Goal: Task Accomplishment & Management: Complete application form

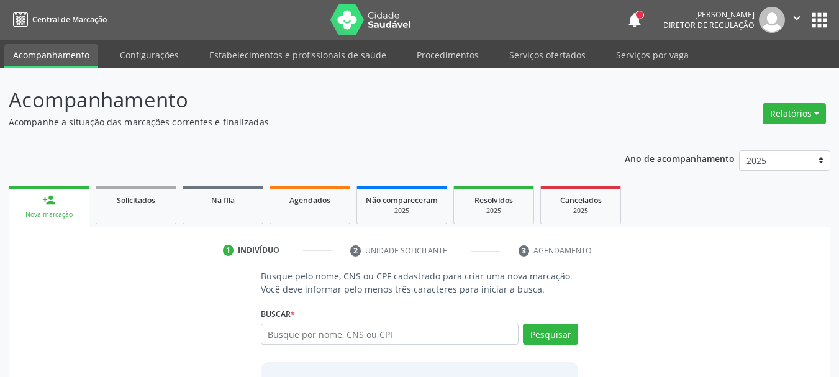
click at [348, 339] on input "text" at bounding box center [390, 334] width 258 height 21
type input "09994759400"
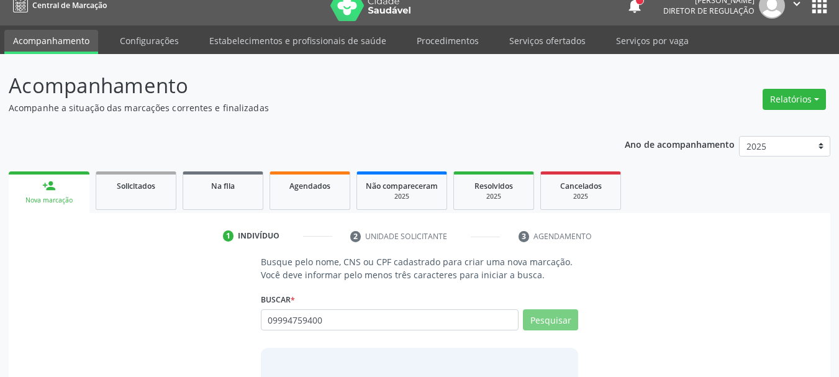
scroll to position [102, 0]
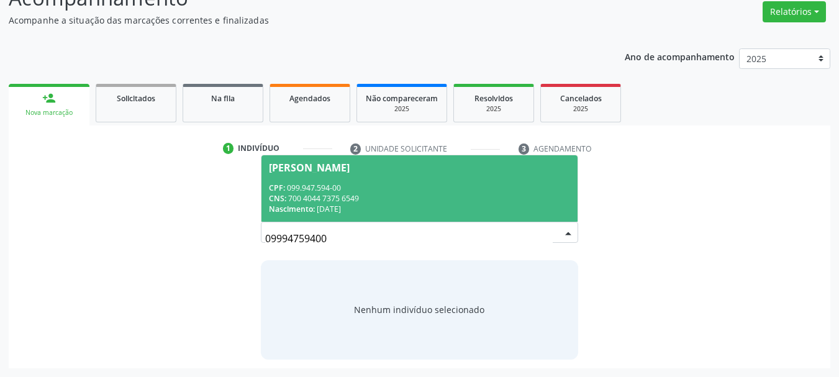
click at [370, 180] on span "[PERSON_NAME] CPF: 099.947.594-00 CNS: 700 4044 7375 6549 Nascimento: 2[DATE]" at bounding box center [420, 188] width 317 height 66
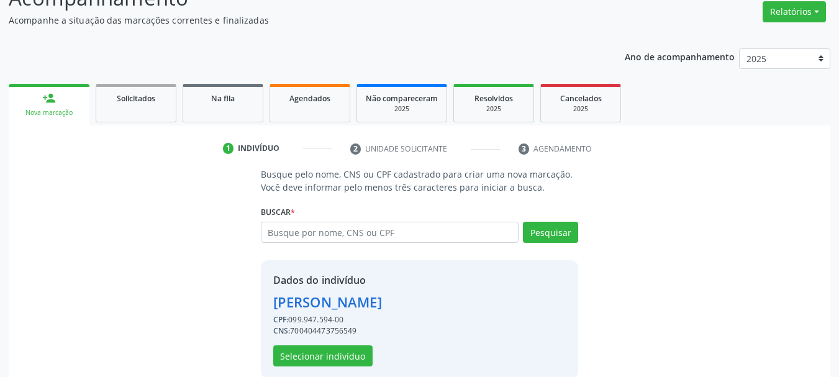
click at [327, 366] on div "Dados do indivíduo [PERSON_NAME] CPF: 099.947.594-00 CNS: 700404473756549 Selec…" at bounding box center [420, 319] width 318 height 119
click at [324, 360] on button "Selecionar indivíduo" at bounding box center [322, 355] width 99 height 21
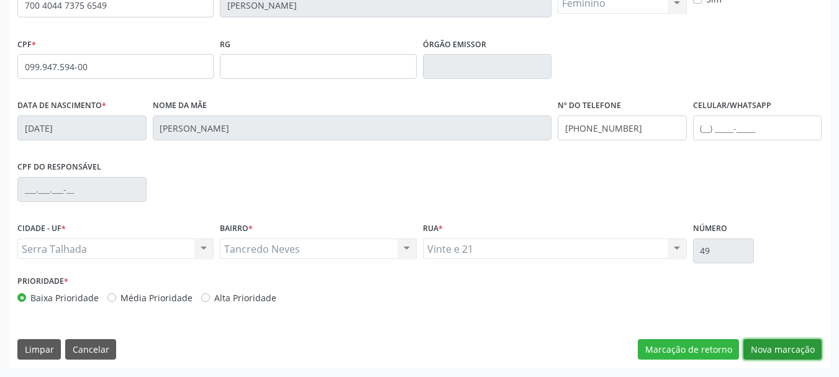
click at [794, 348] on button "Nova marcação" at bounding box center [783, 349] width 78 height 21
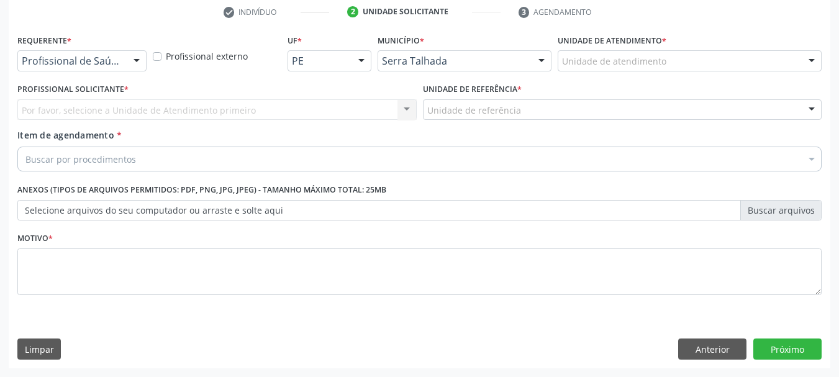
scroll to position [239, 0]
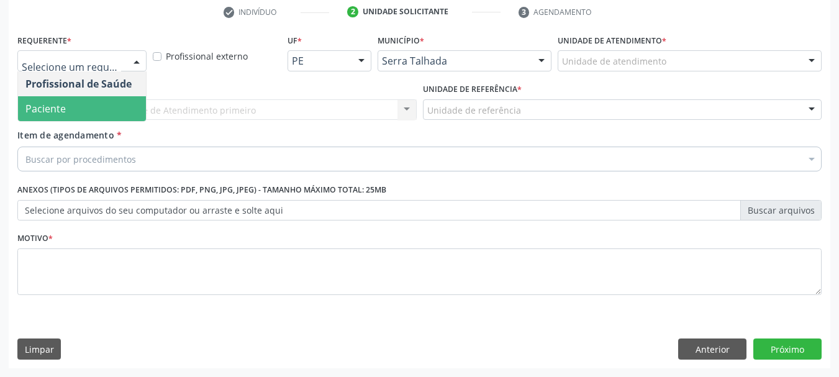
click at [90, 105] on span "Paciente" at bounding box center [82, 108] width 128 height 25
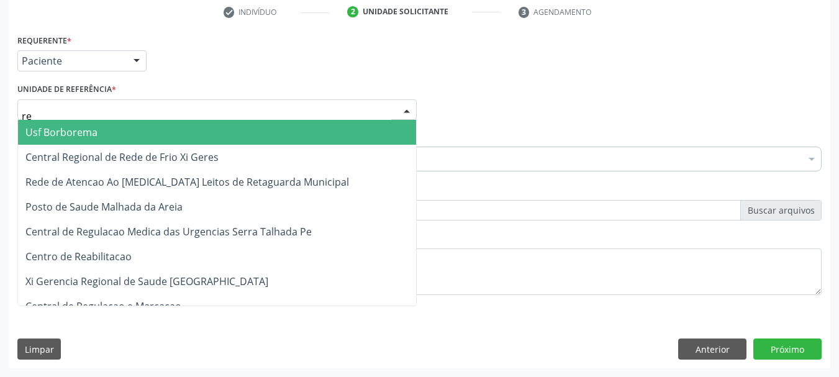
type input "rea"
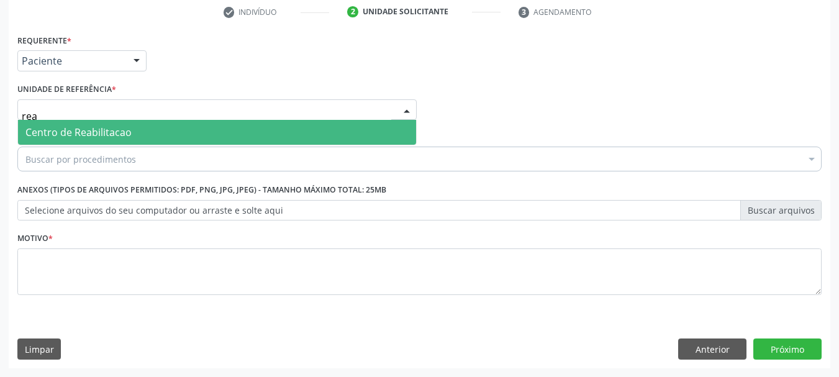
click at [82, 141] on span "Centro de Reabilitacao" at bounding box center [217, 132] width 398 height 25
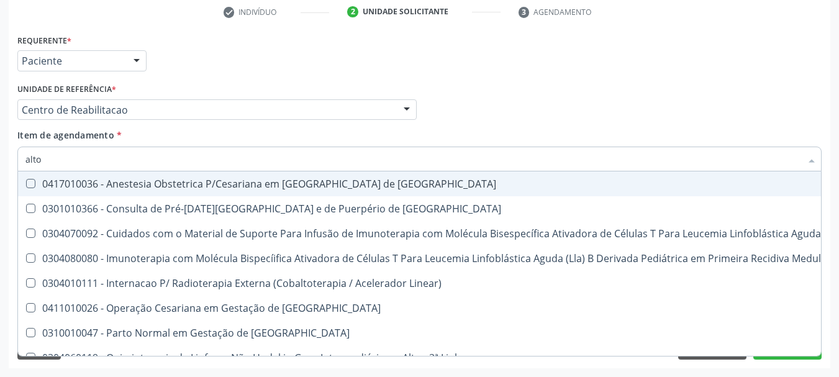
type input "alto r"
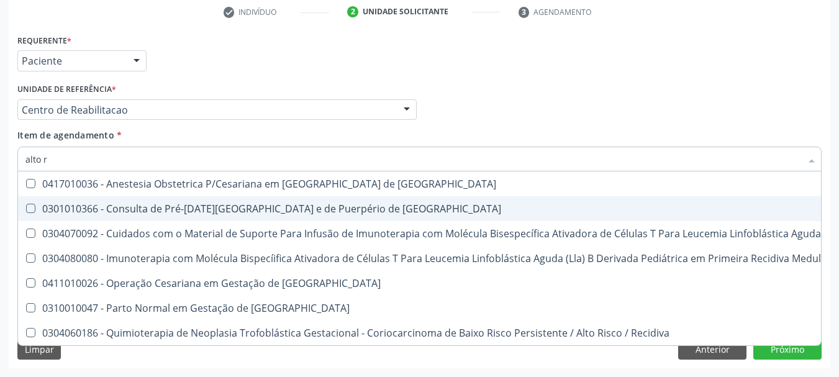
click at [176, 210] on div "0301010366 - Consulta de Pré-[DATE][GEOGRAPHIC_DATA] e de Puerpério de [GEOGRAP…" at bounding box center [663, 209] width 1276 height 10
checkbox Risco "true"
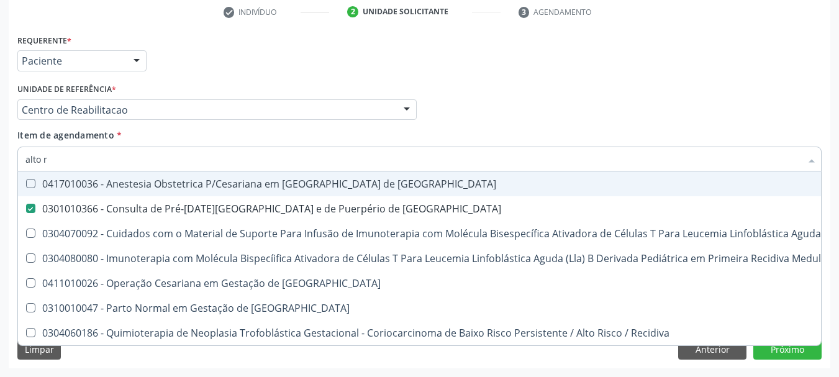
click at [530, 113] on div "Profissional Solicitante Por favor, selecione a Unidade de Atendimento primeiro…" at bounding box center [419, 104] width 811 height 48
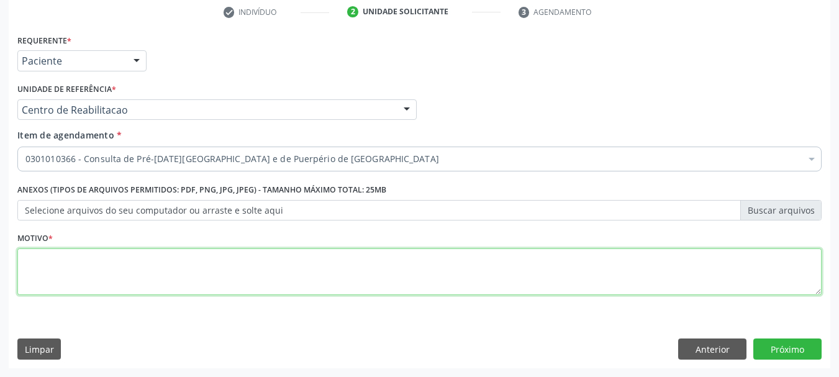
click at [50, 274] on textarea at bounding box center [419, 271] width 804 height 47
type textarea "s"
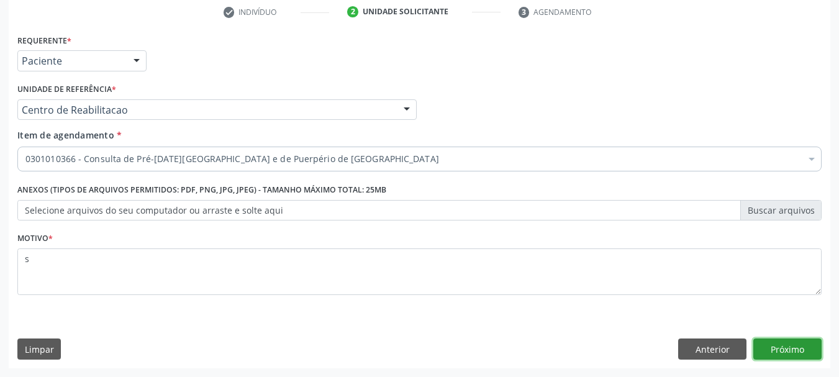
click at [779, 347] on button "Próximo" at bounding box center [787, 349] width 68 height 21
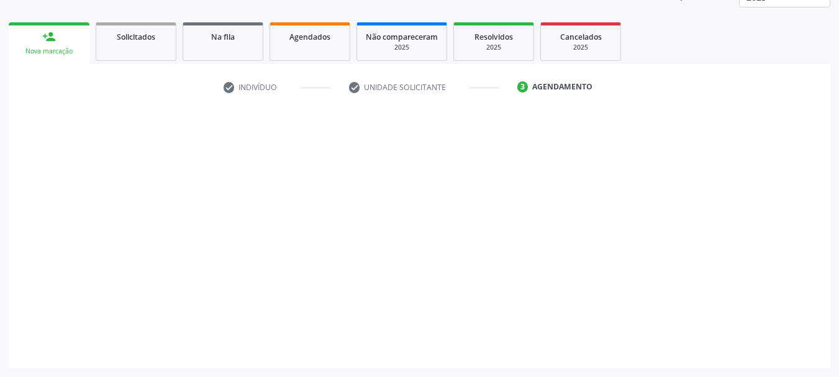
scroll to position [163, 0]
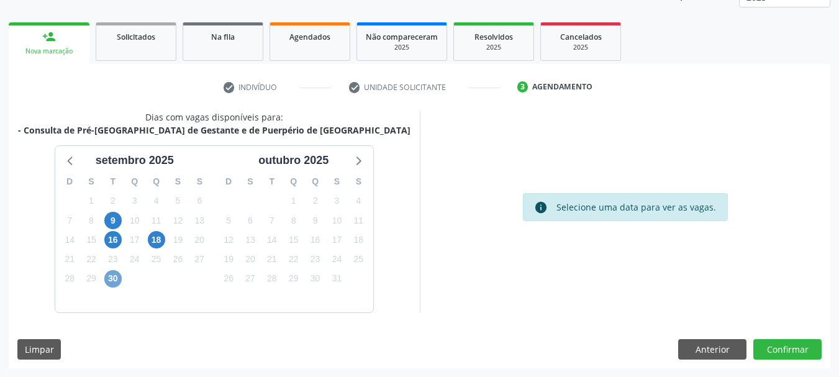
click at [114, 281] on span "30" at bounding box center [112, 278] width 17 height 17
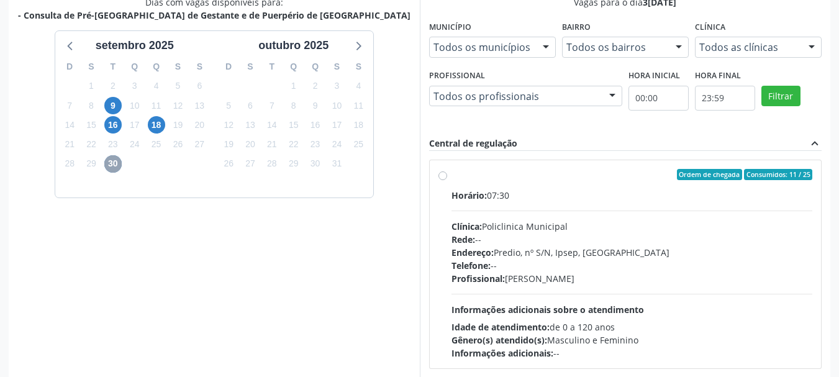
scroll to position [288, 0]
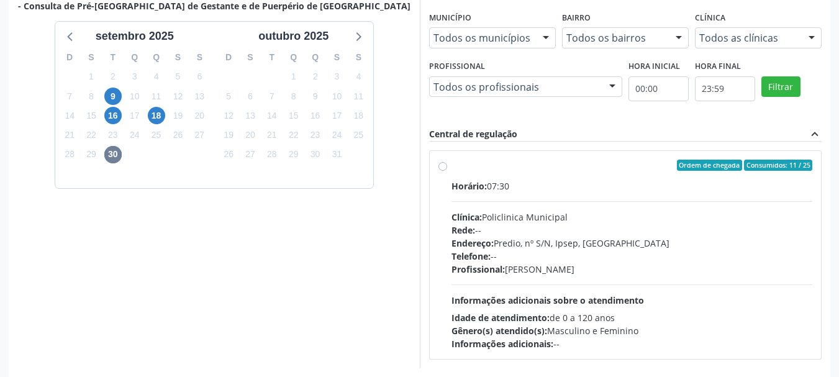
click at [523, 209] on div "Horário: 07:30 Clínica: Policlinica Municipal Rede: -- Endereço: Predio, nº S/N…" at bounding box center [633, 265] width 362 height 171
click at [447, 171] on input "Ordem de chegada Consumidos: 11 / 25 Horário: 07:30 Clínica: Policlinica Munici…" at bounding box center [443, 165] width 9 height 11
radio input "true"
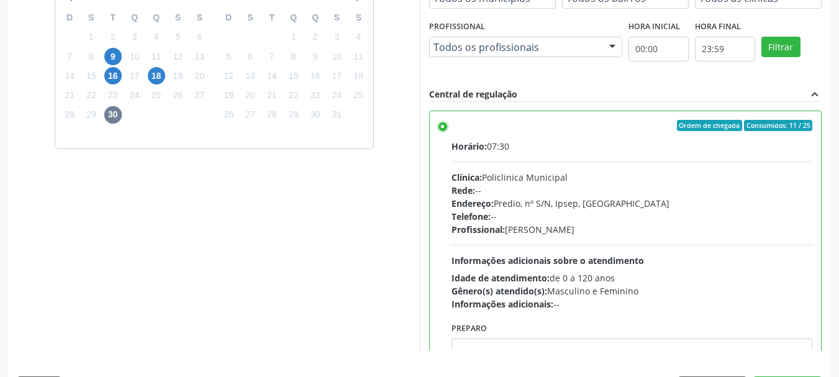
scroll to position [365, 0]
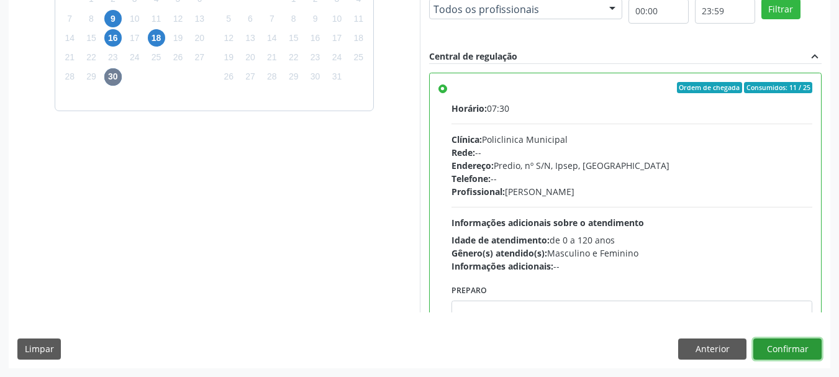
click at [802, 347] on button "Confirmar" at bounding box center [787, 349] width 68 height 21
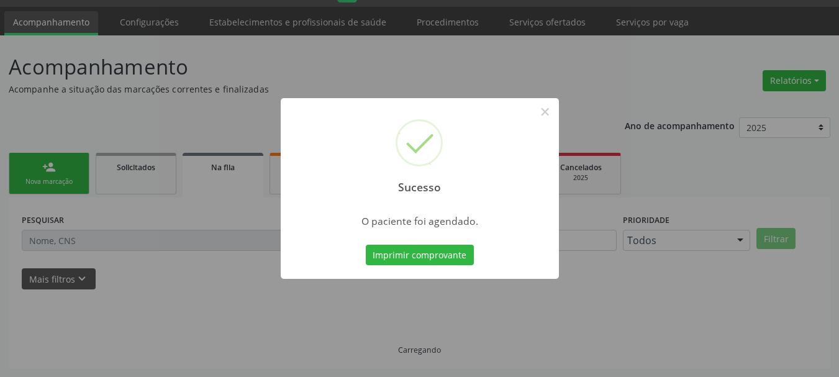
scroll to position [33, 0]
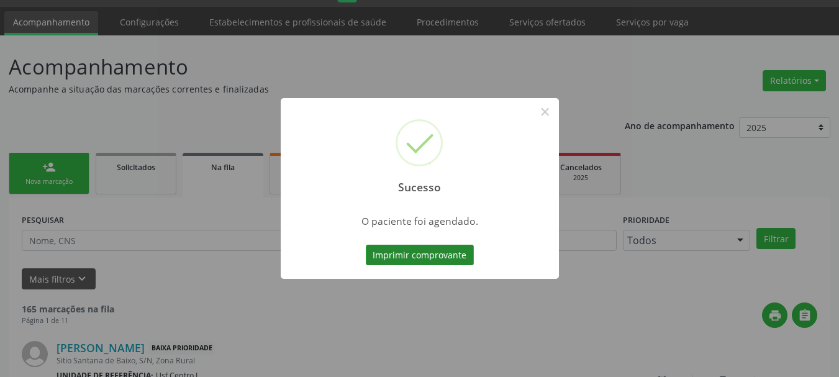
click at [390, 262] on button "Imprimir comprovante" at bounding box center [420, 255] width 108 height 21
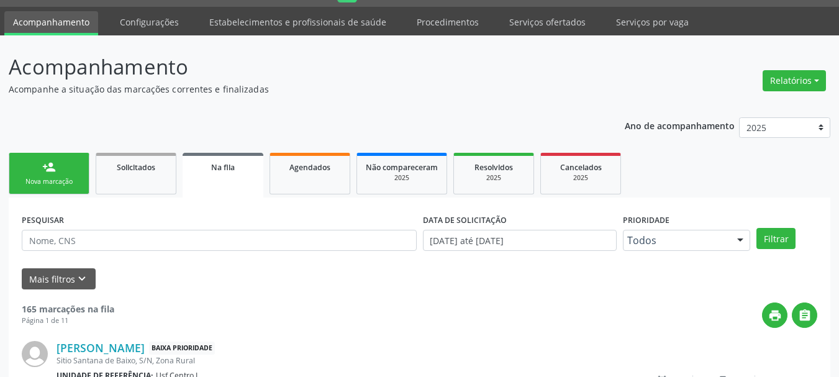
click at [90, 178] on ul "person_add Nova marcação Solicitados Na fila Agendados Não compareceram 2025 Re…" at bounding box center [420, 174] width 822 height 48
click at [40, 161] on link "person_add Nova marcação" at bounding box center [49, 174] width 81 height 42
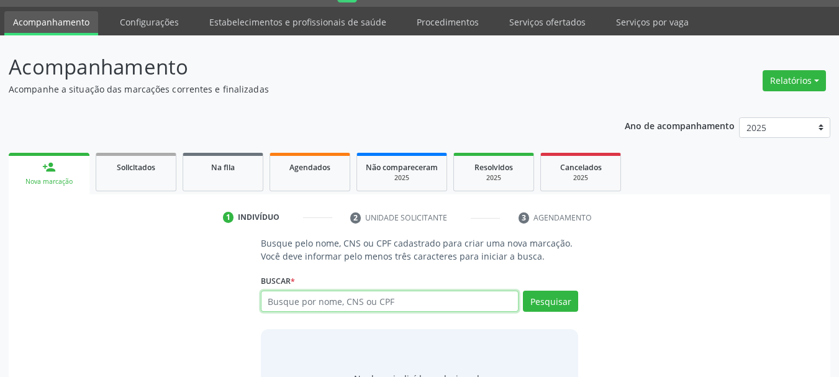
click at [389, 301] on input "text" at bounding box center [390, 301] width 258 height 21
type input "13522709861"
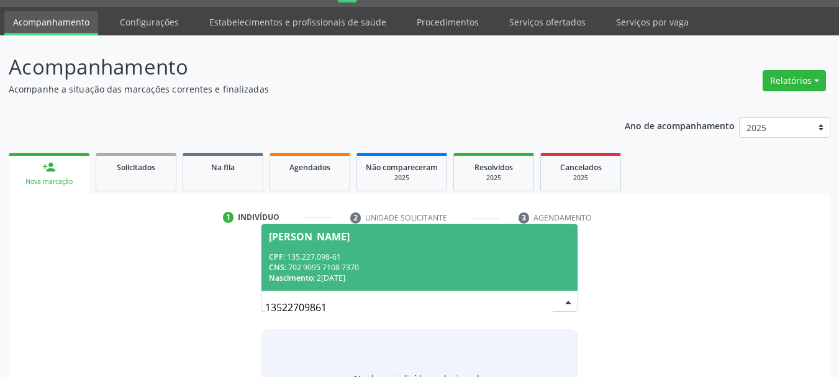
click at [401, 257] on div "CPF: 135.227.098-61" at bounding box center [420, 257] width 302 height 11
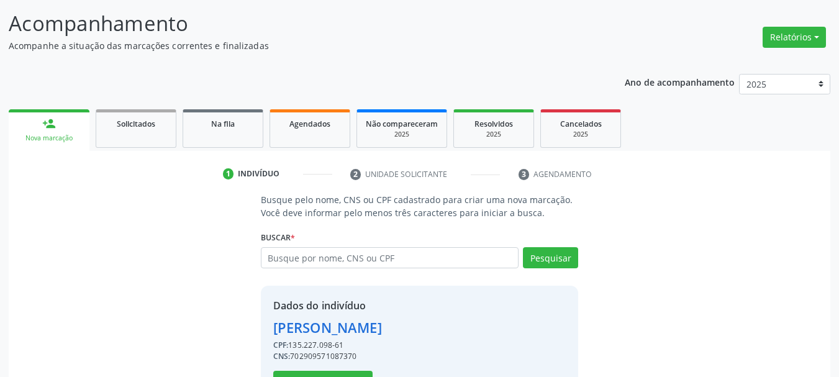
scroll to position [121, 0]
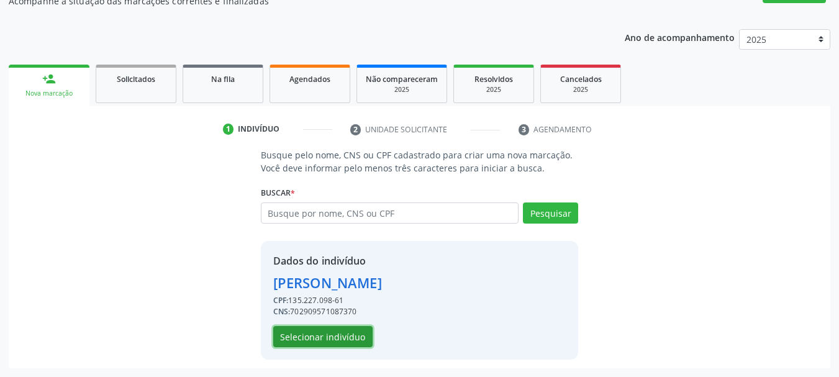
click at [330, 329] on button "Selecionar indivíduo" at bounding box center [322, 336] width 99 height 21
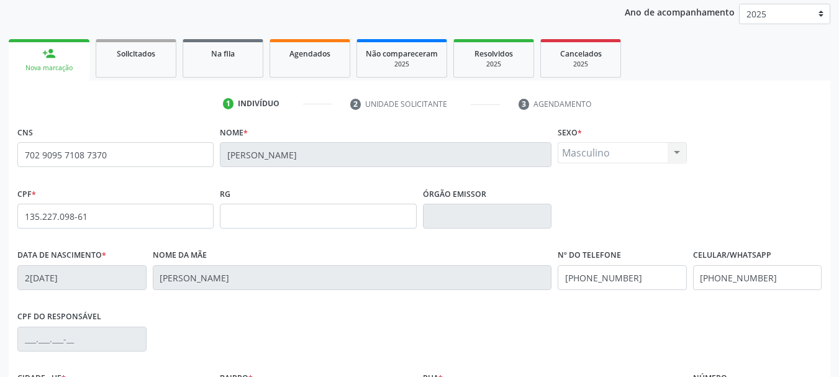
scroll to position [296, 0]
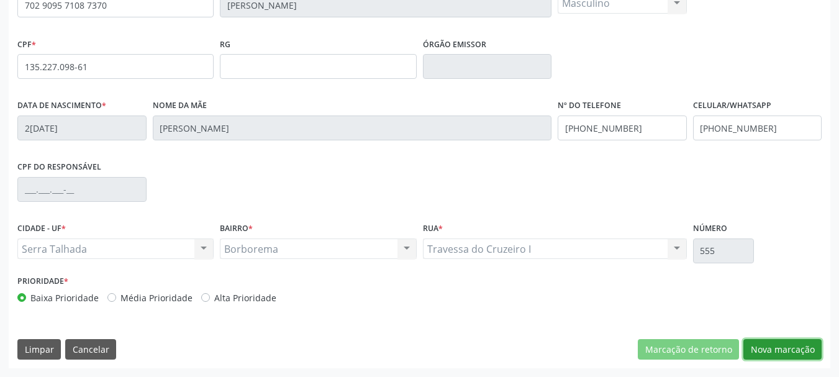
click at [796, 345] on button "Nova marcação" at bounding box center [783, 349] width 78 height 21
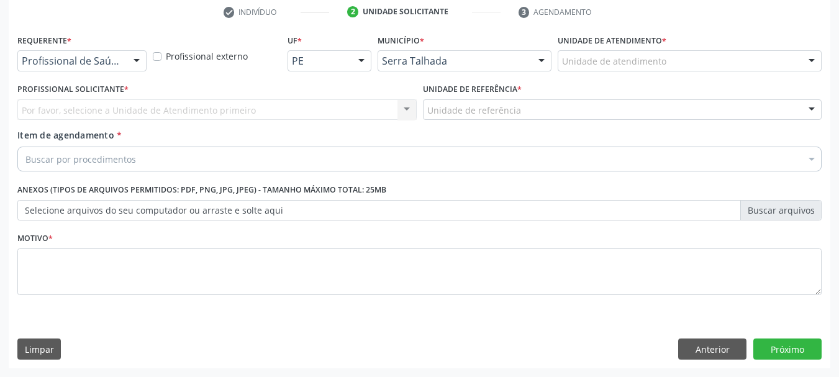
click at [99, 71] on div "Requerente * Profissional de Saúde Profissional de Saúde Paciente Nenhum result…" at bounding box center [81, 55] width 135 height 48
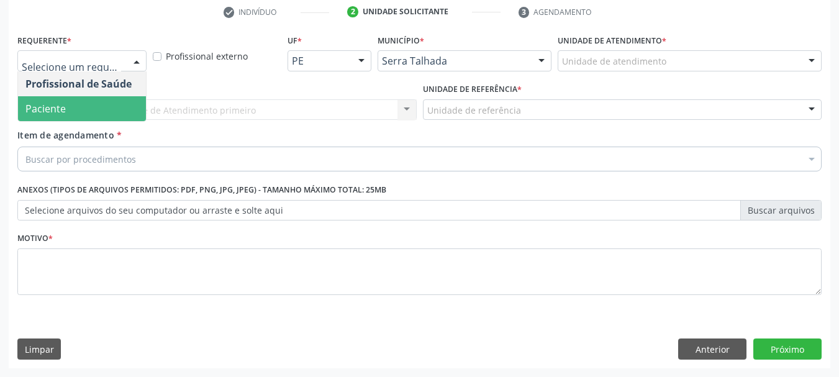
click at [88, 104] on span "Paciente" at bounding box center [82, 108] width 128 height 25
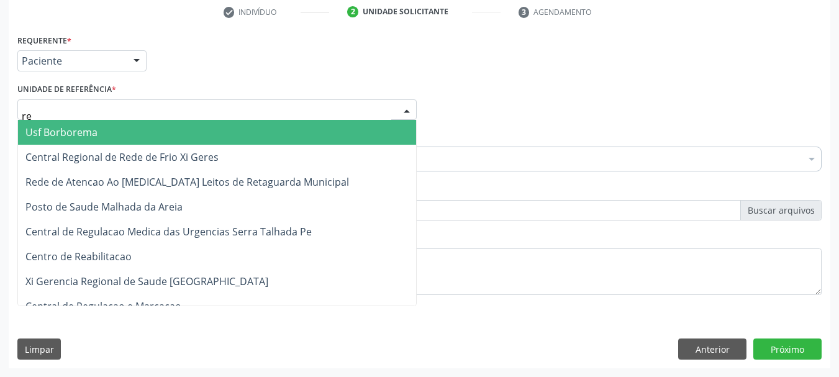
type input "rea"
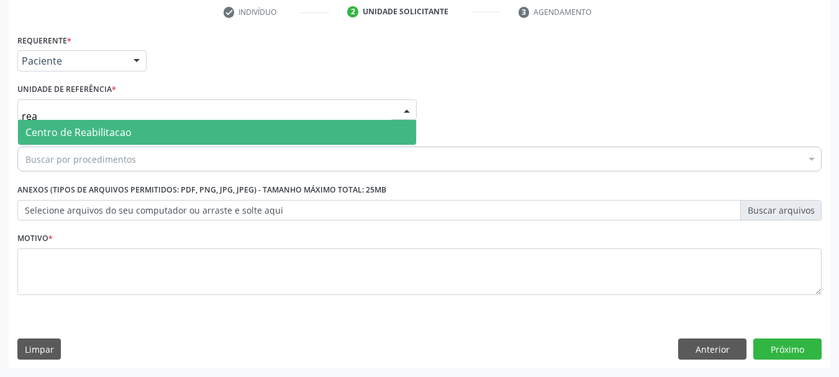
click at [93, 131] on span "Centro de Reabilitacao" at bounding box center [78, 132] width 106 height 14
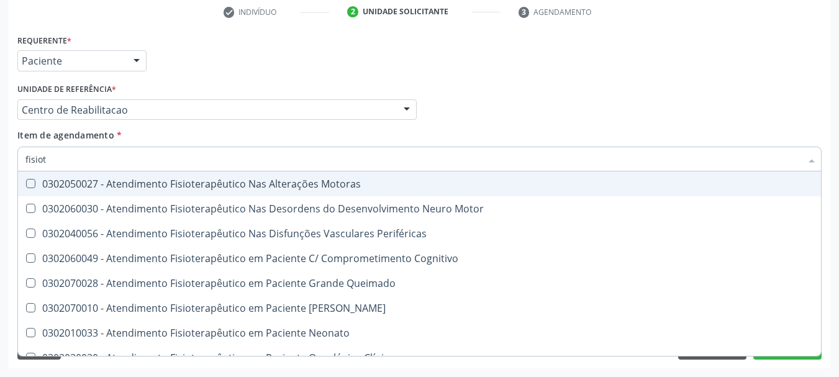
type input "fisiote"
click at [98, 187] on div "0302050027 - Atendimento Fisioterapêutico Nas Alterações Motoras" at bounding box center [419, 184] width 788 height 10
checkbox Motoras "true"
click at [407, 85] on div "Unidade de referência * Centro de Reabilitacao Usf do Mutirao Usf Cohab Usf Cai…" at bounding box center [216, 100] width 399 height 40
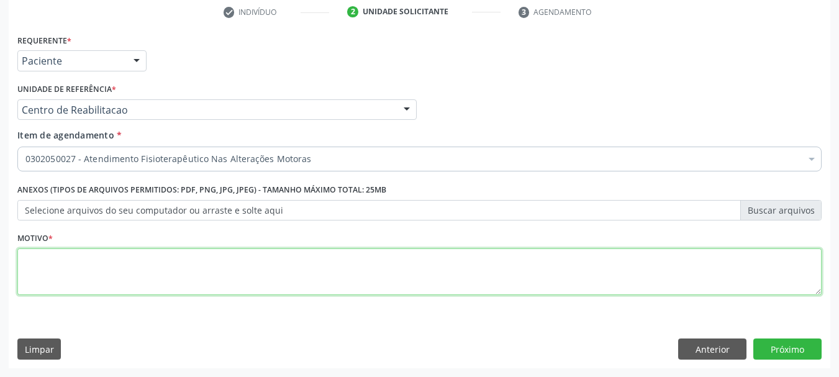
click at [81, 279] on textarea at bounding box center [419, 271] width 804 height 47
type textarea "z"
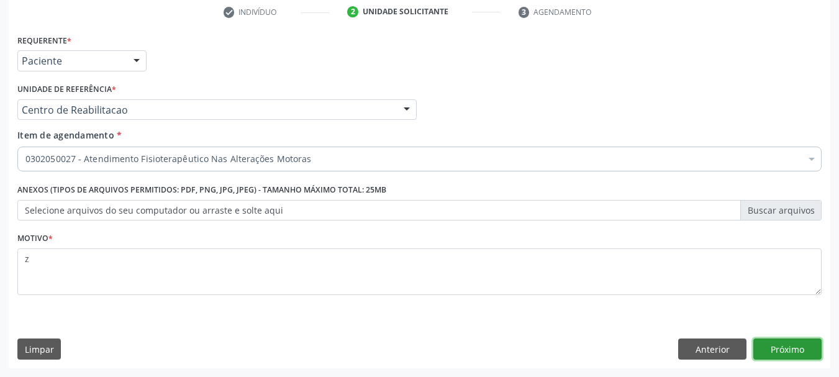
click at [807, 357] on button "Próximo" at bounding box center [787, 349] width 68 height 21
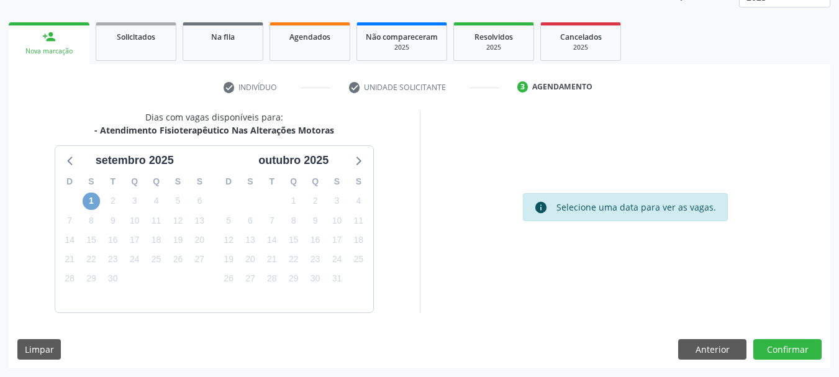
click at [86, 205] on span "1" at bounding box center [91, 201] width 17 height 17
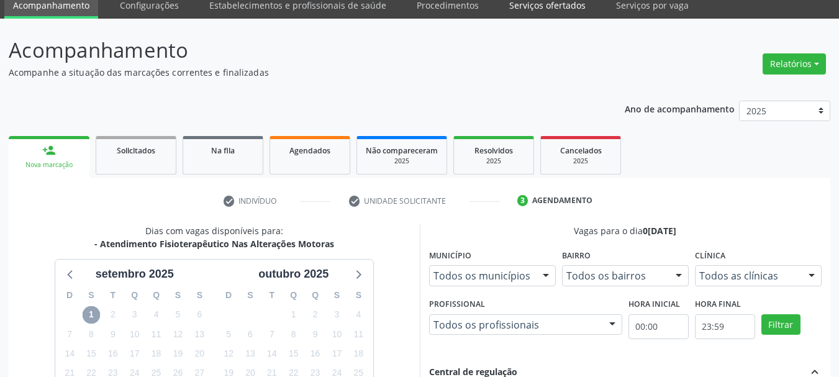
scroll to position [32, 0]
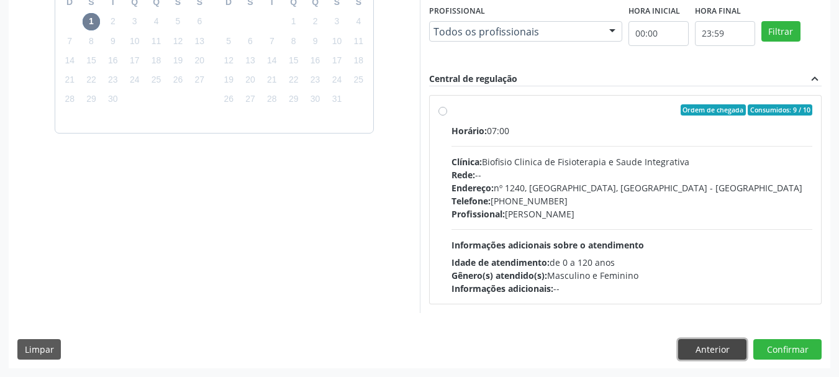
click at [711, 343] on button "Anterior" at bounding box center [712, 349] width 68 height 21
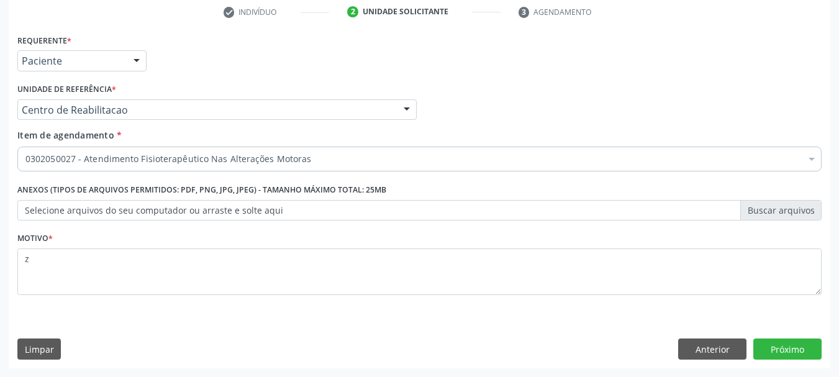
scroll to position [239, 0]
click at [711, 348] on button "Anterior" at bounding box center [712, 349] width 68 height 21
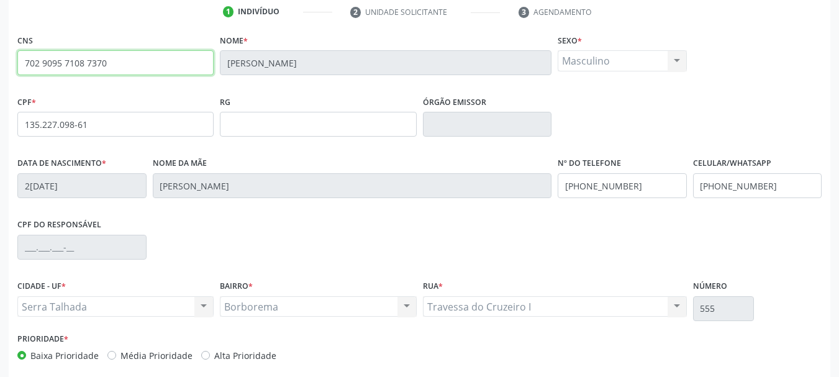
click at [73, 71] on input "702 9095 7108 7370" at bounding box center [115, 62] width 196 height 25
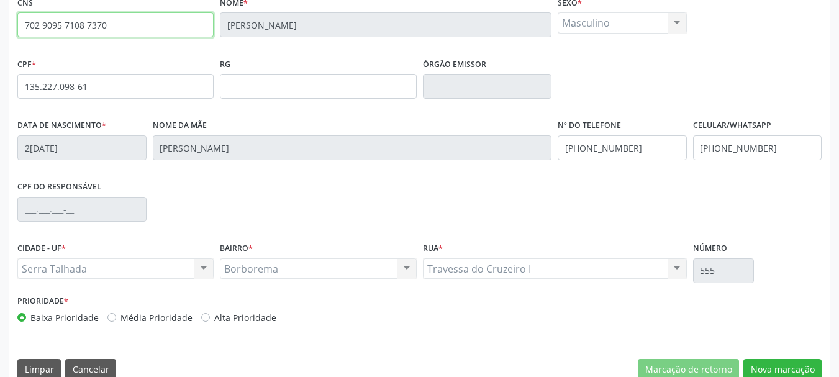
scroll to position [296, 0]
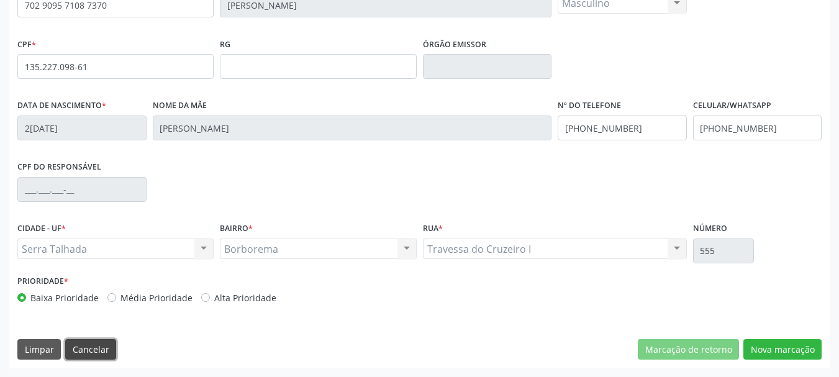
click at [95, 355] on button "Cancelar" at bounding box center [90, 349] width 51 height 21
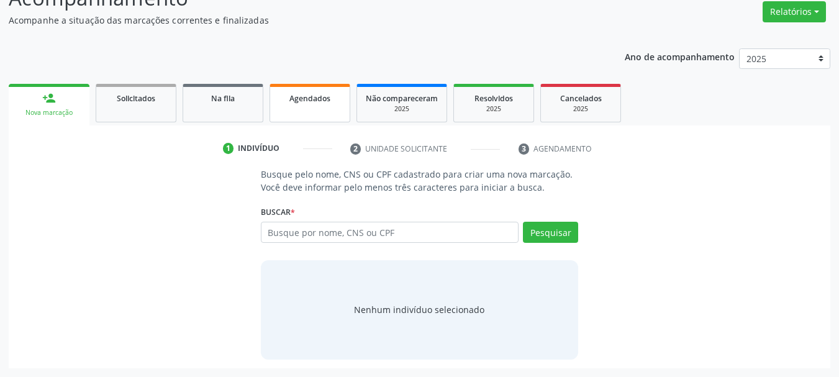
scroll to position [102, 0]
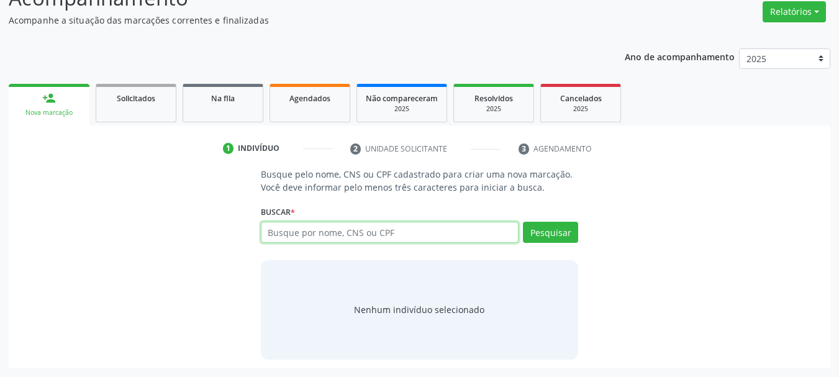
click at [297, 237] on input "text" at bounding box center [390, 232] width 258 height 21
paste input "702 9095 7108 7370"
type input "702 9095 7108 7370"
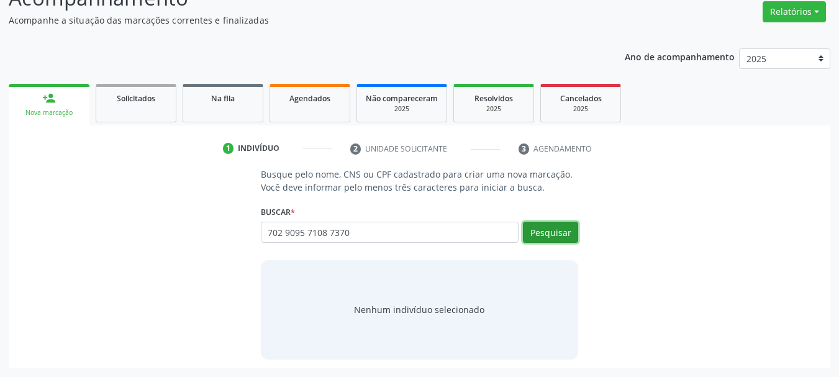
click at [549, 232] on button "Pesquisar" at bounding box center [550, 232] width 55 height 21
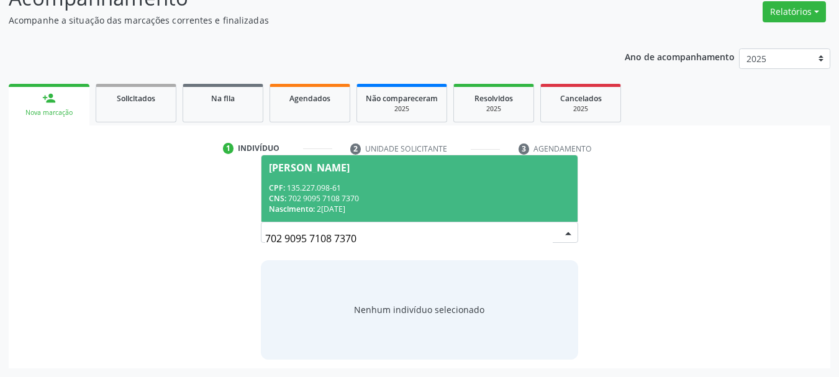
click at [314, 202] on div "CNS: 702 9095 7108 7370" at bounding box center [420, 198] width 302 height 11
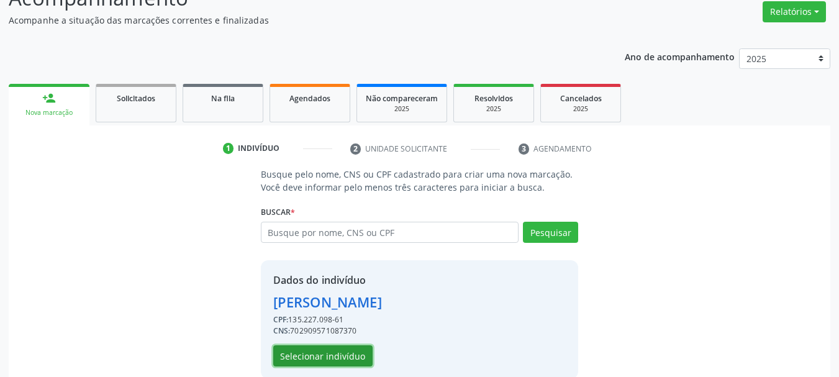
click at [350, 357] on button "Selecionar indivíduo" at bounding box center [322, 355] width 99 height 21
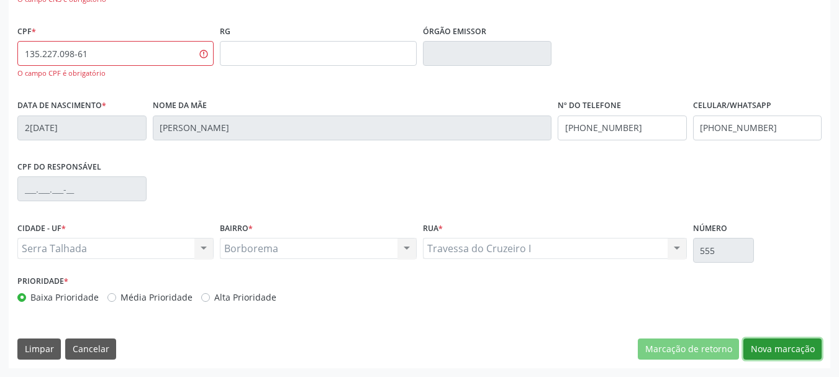
click at [793, 350] on button "Nova marcação" at bounding box center [783, 349] width 78 height 21
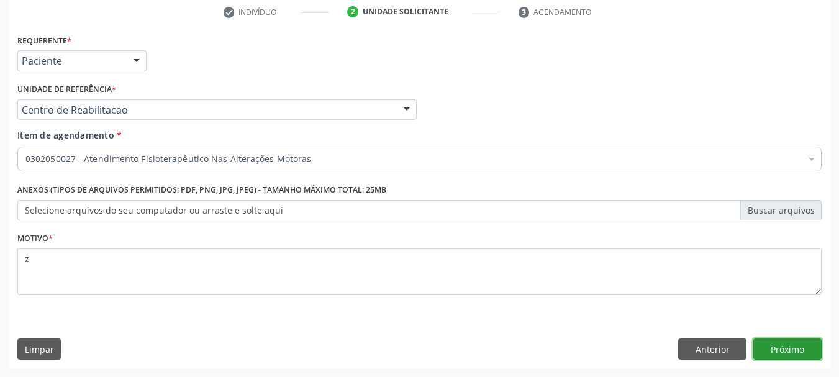
click at [805, 348] on button "Próximo" at bounding box center [787, 349] width 68 height 21
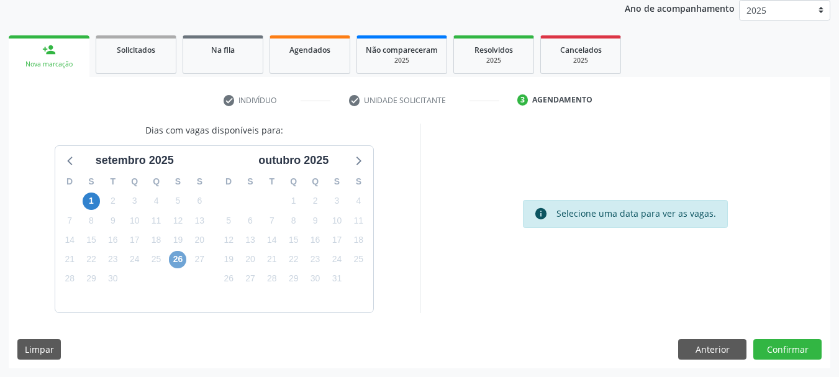
click at [177, 258] on span "26" at bounding box center [177, 259] width 17 height 17
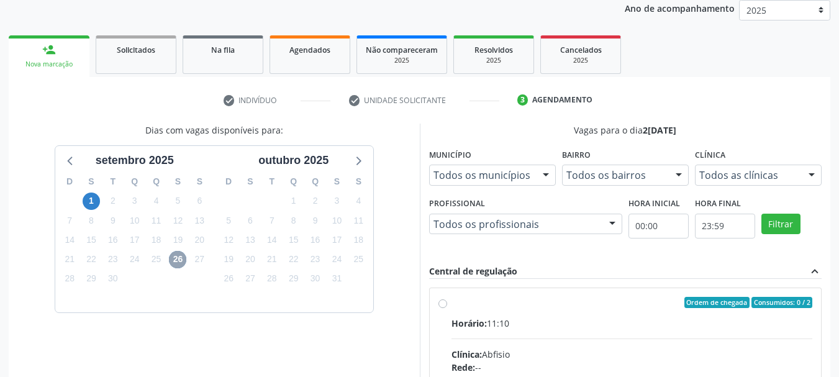
scroll to position [337, 0]
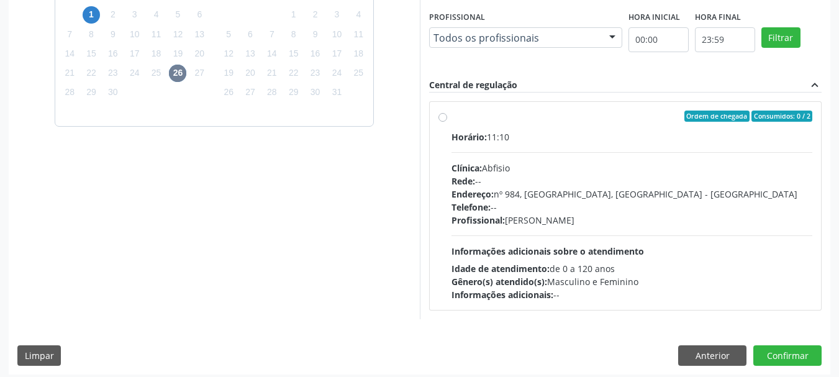
click at [538, 253] on span "Informações adicionais sobre o atendimento" at bounding box center [548, 251] width 193 height 12
click at [447, 122] on input "Ordem de chegada Consumidos: 0 / 2 Horário: 11:10 Clínica: Abfisio Rede: -- End…" at bounding box center [443, 116] width 9 height 11
radio input "true"
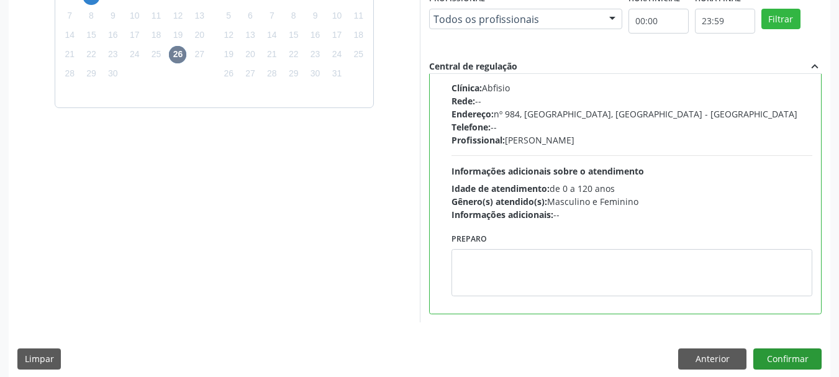
scroll to position [365, 0]
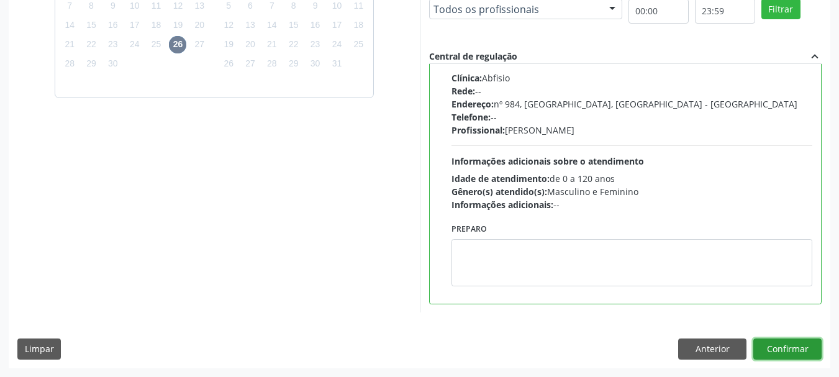
click at [777, 350] on button "Confirmar" at bounding box center [787, 349] width 68 height 21
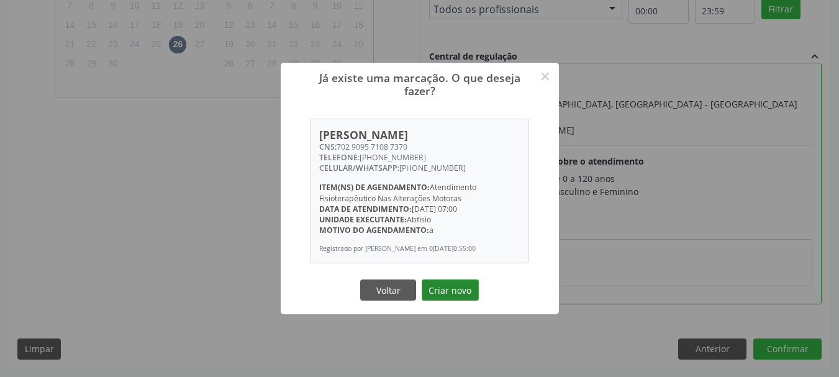
click at [445, 299] on button "Criar novo" at bounding box center [450, 290] width 57 height 21
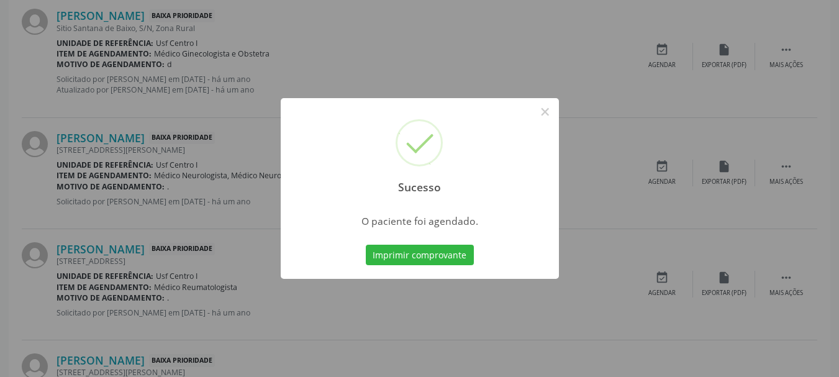
scroll to position [33, 0]
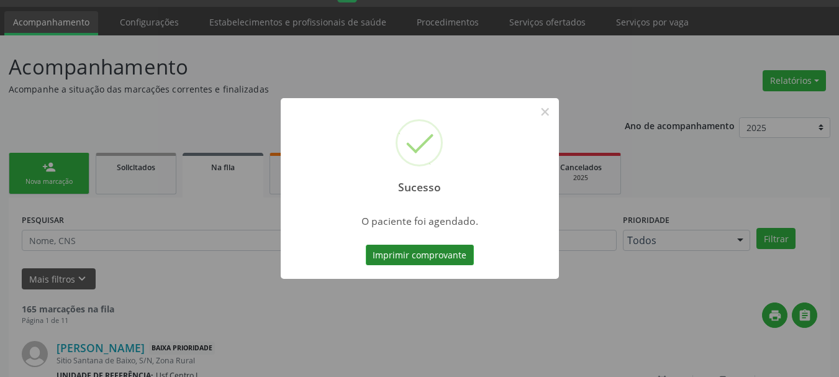
click at [438, 256] on button "Imprimir comprovante" at bounding box center [420, 255] width 108 height 21
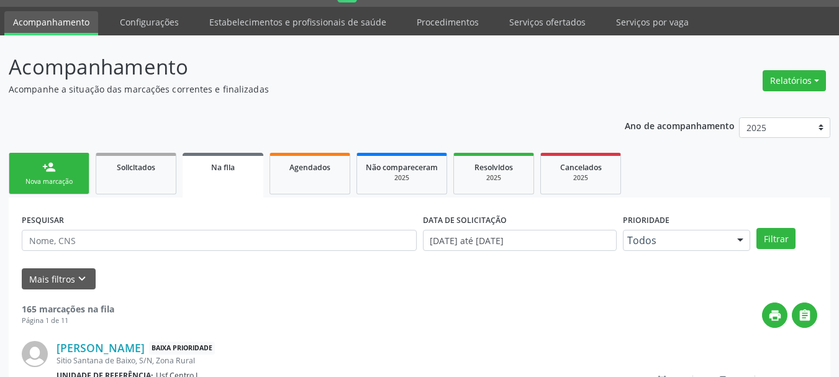
click at [73, 186] on div "Nova marcação" at bounding box center [49, 181] width 62 height 9
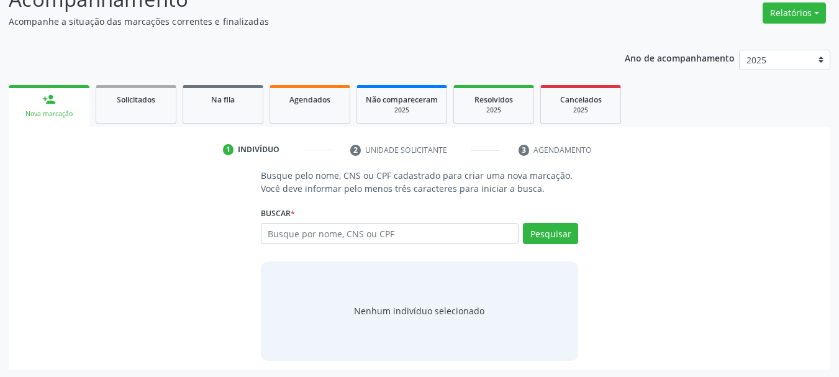
scroll to position [102, 0]
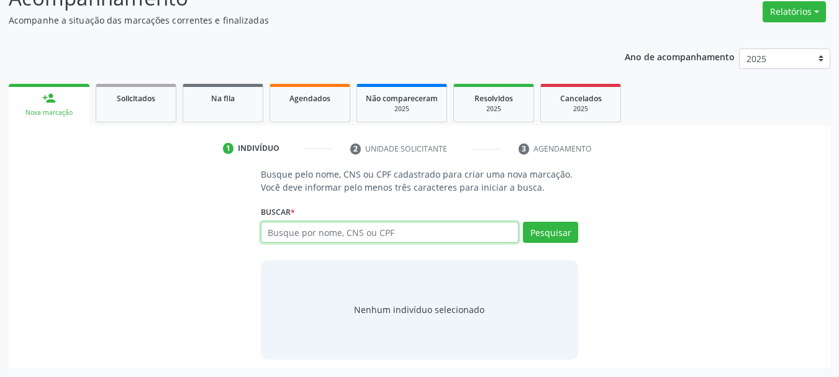
click at [351, 229] on input "text" at bounding box center [390, 232] width 258 height 21
click at [350, 235] on input "text" at bounding box center [390, 232] width 258 height 21
click at [335, 233] on input "text" at bounding box center [390, 232] width 258 height 21
click at [352, 223] on input "text" at bounding box center [390, 232] width 258 height 21
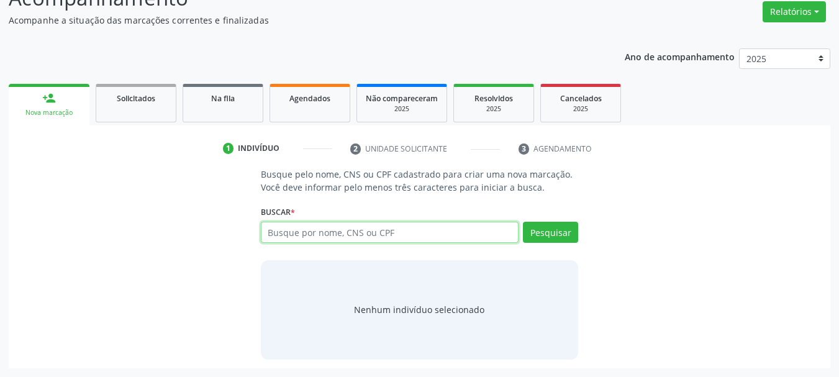
click at [352, 223] on input "text" at bounding box center [390, 232] width 258 height 21
type input "[PERSON_NAME]"
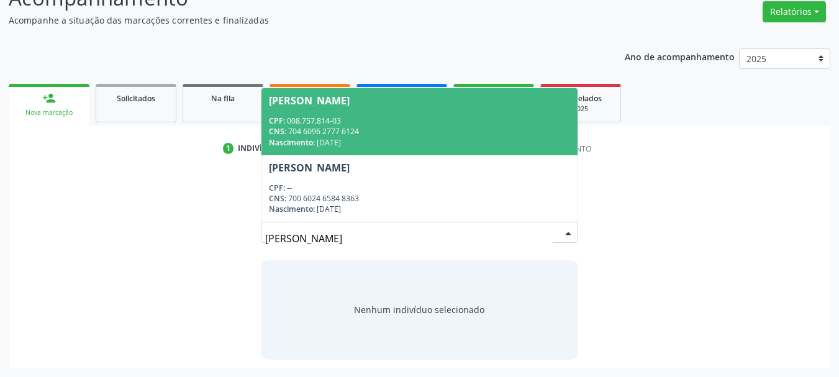
click at [442, 131] on div "CNS: 704 6096 2777 6124" at bounding box center [420, 131] width 302 height 11
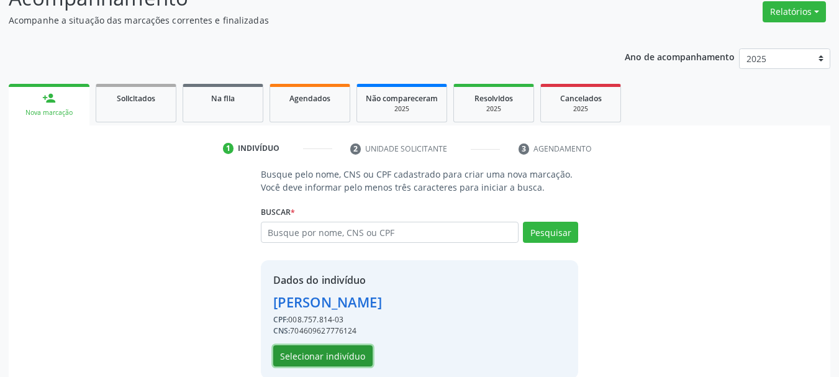
click at [350, 358] on button "Selecionar indivíduo" at bounding box center [322, 355] width 99 height 21
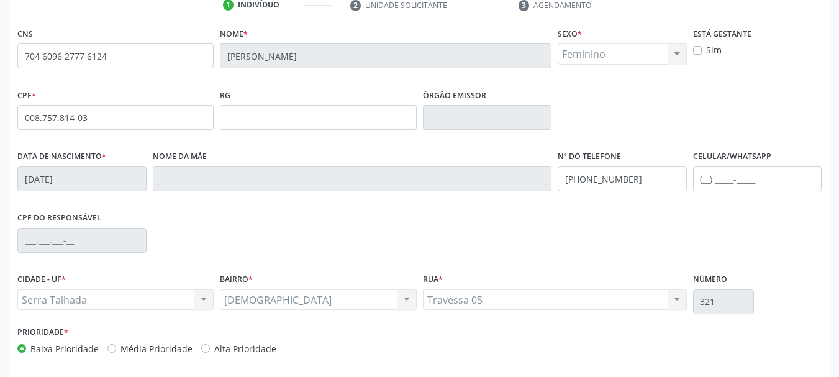
scroll to position [288, 0]
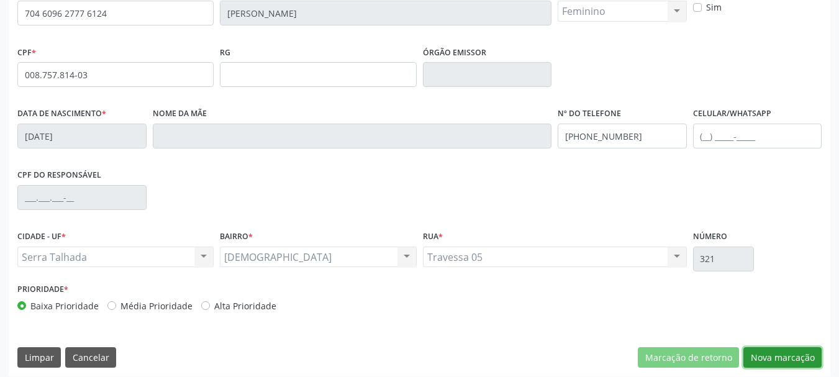
click at [767, 360] on button "Nova marcação" at bounding box center [783, 357] width 78 height 21
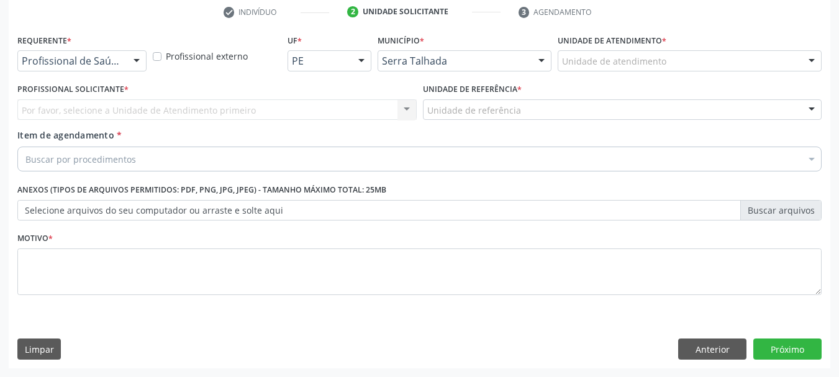
scroll to position [239, 0]
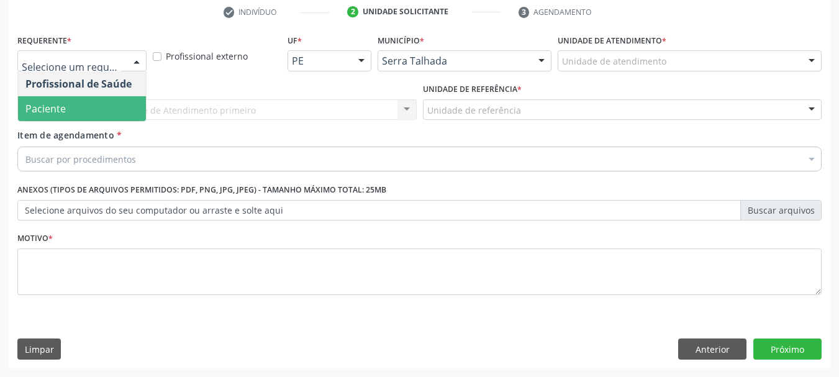
click at [76, 102] on span "Paciente" at bounding box center [82, 108] width 128 height 25
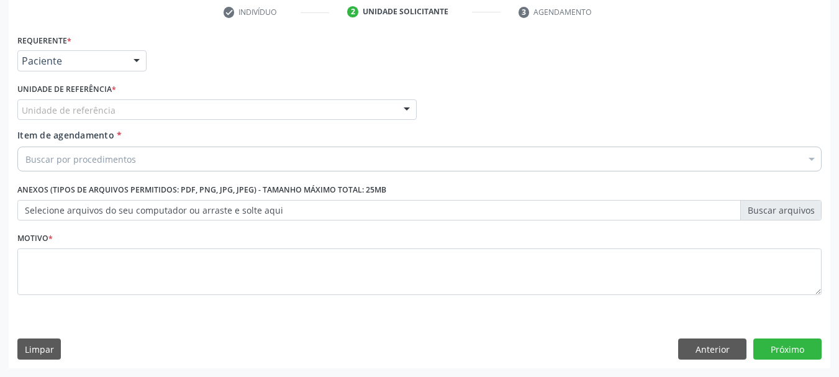
click at [76, 102] on div "Unidade de referência" at bounding box center [216, 109] width 399 height 21
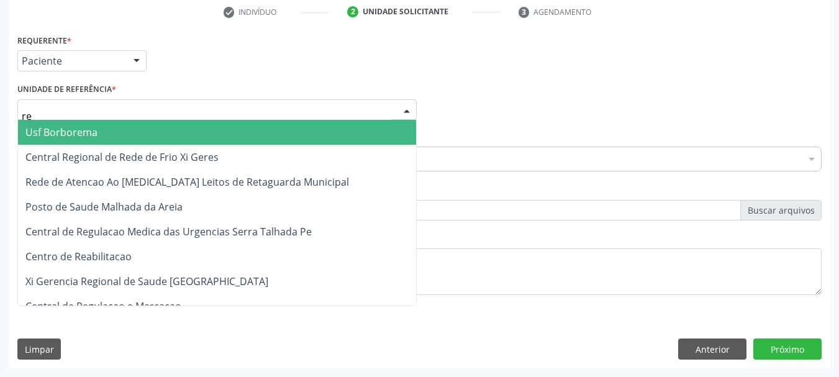
type input "rea"
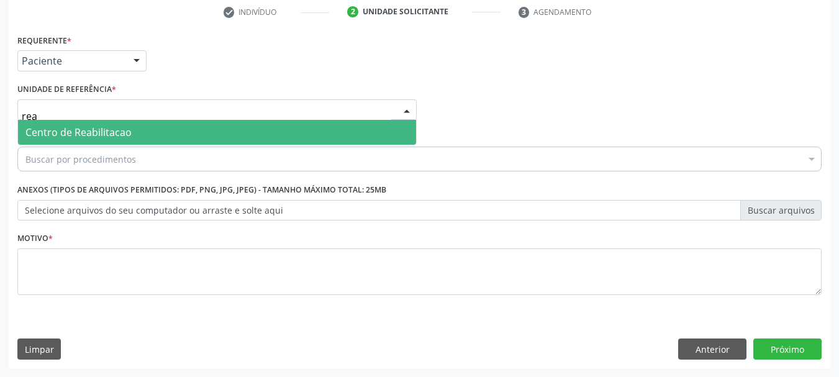
click at [81, 130] on span "Centro de Reabilitacao" at bounding box center [78, 132] width 106 height 14
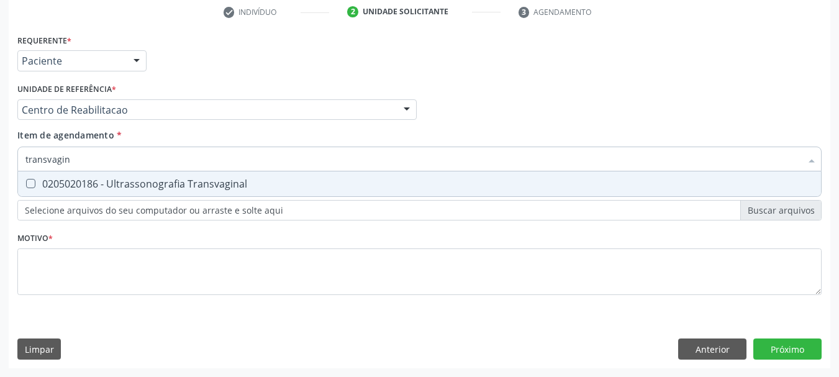
type input "transvagina"
click at [72, 186] on div "0205020186 - Ultrassonografia Transvaginal" at bounding box center [419, 184] width 788 height 10
checkbox Transvaginal "true"
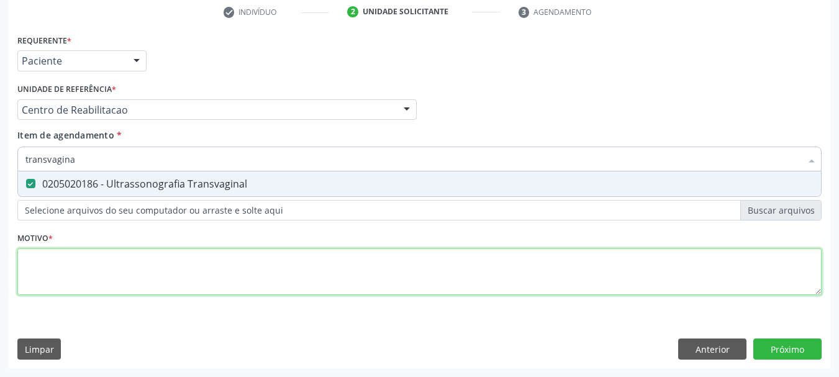
click at [43, 275] on div "Requerente * Paciente Profissional de Saúde Paciente Nenhum resultado encontrad…" at bounding box center [419, 171] width 804 height 281
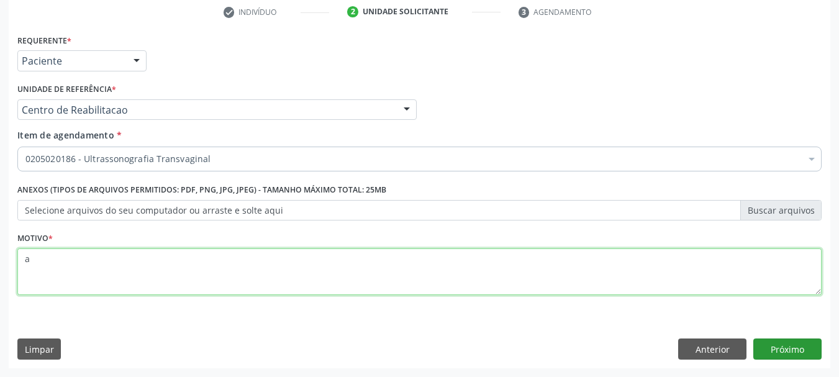
type textarea "a"
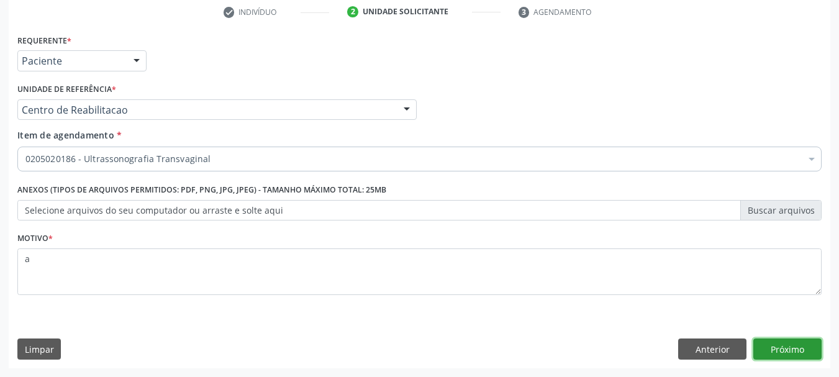
click at [773, 349] on button "Próximo" at bounding box center [787, 349] width 68 height 21
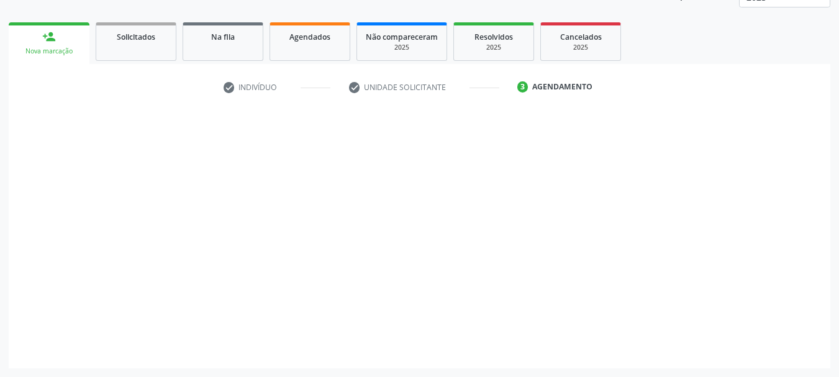
scroll to position [163, 0]
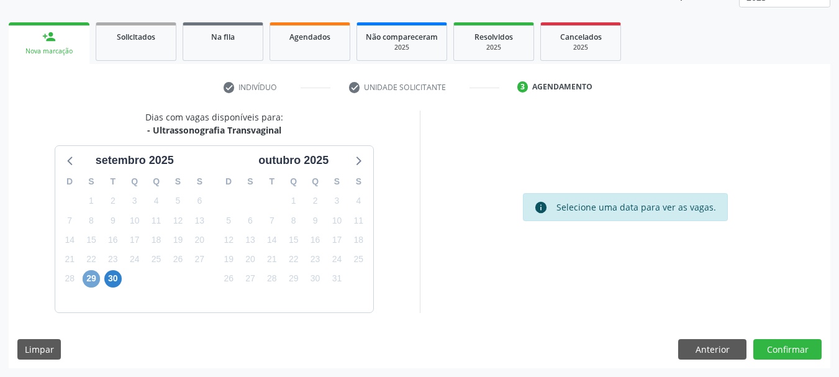
click at [86, 284] on span "29" at bounding box center [91, 278] width 17 height 17
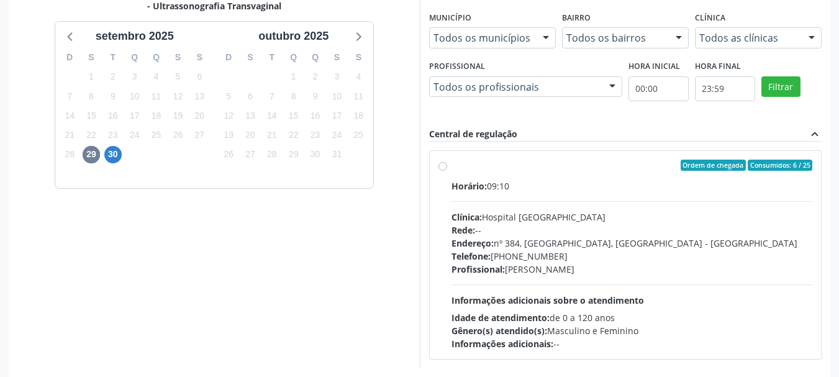
click at [489, 222] on div "Clínica: Hospital [GEOGRAPHIC_DATA]" at bounding box center [633, 217] width 362 height 13
click at [447, 171] on input "Ordem de chegada Consumidos: 6 / 25 Horário: 09:10 Clínica: Hospital [GEOGRAPHI…" at bounding box center [443, 165] width 9 height 11
radio input "true"
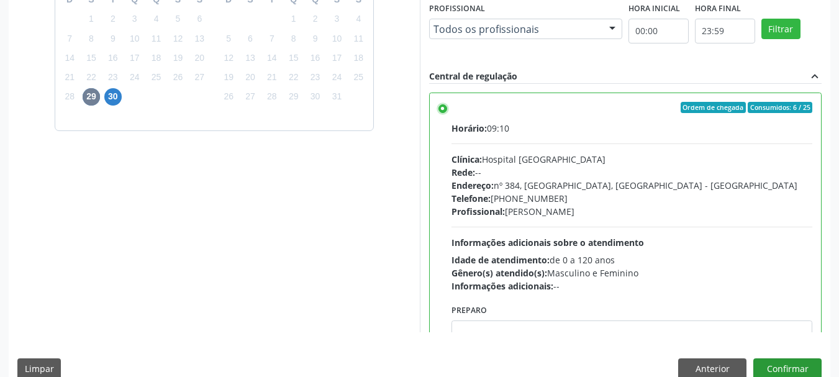
scroll to position [365, 0]
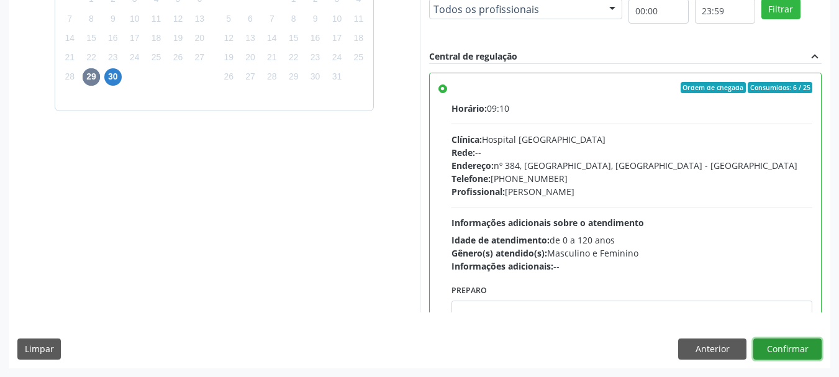
drag, startPoint x: 790, startPoint y: 354, endPoint x: 791, endPoint y: 372, distance: 18.0
click at [790, 369] on div "Acompanhamento Acompanhe a situação das marcações correntes e finalizadas Relat…" at bounding box center [419, 40] width 839 height 674
click at [785, 351] on button "Confirmar" at bounding box center [787, 349] width 68 height 21
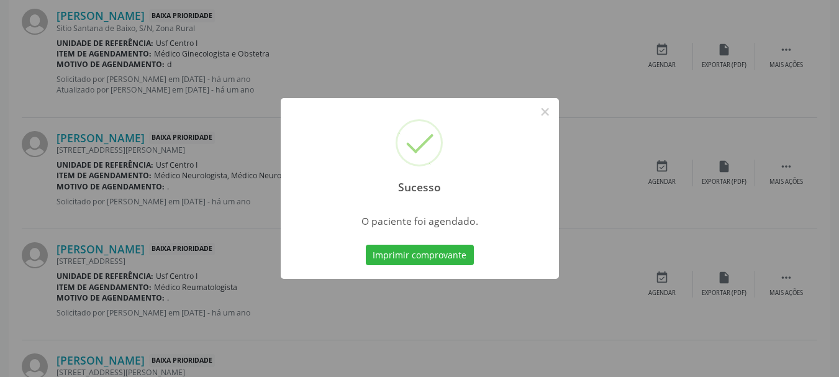
scroll to position [33, 0]
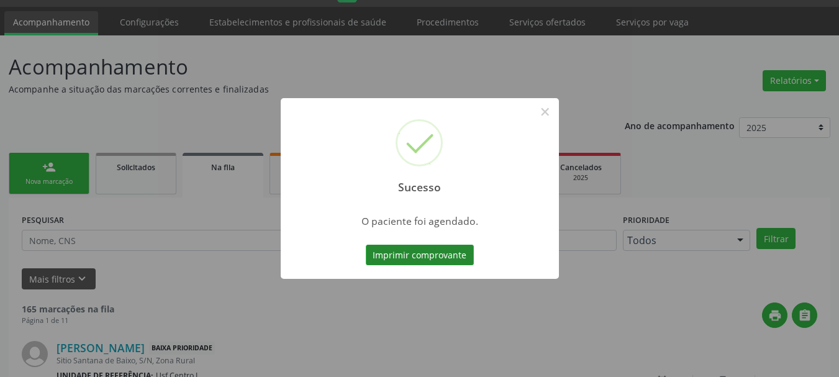
click at [419, 258] on button "Imprimir comprovante" at bounding box center [420, 255] width 108 height 21
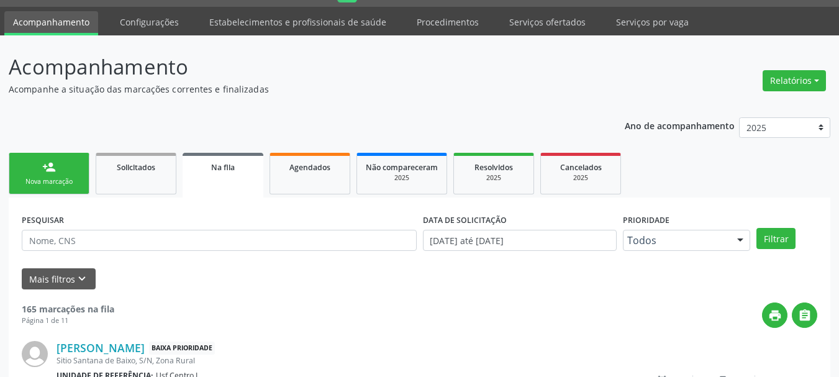
drag, startPoint x: 54, startPoint y: 152, endPoint x: 60, endPoint y: 181, distance: 30.5
click at [52, 153] on ul "person_add Nova marcação Solicitados Na fila Agendados Não compareceram 2025 Re…" at bounding box center [420, 174] width 822 height 48
click at [57, 183] on div "Nova marcação" at bounding box center [49, 181] width 62 height 9
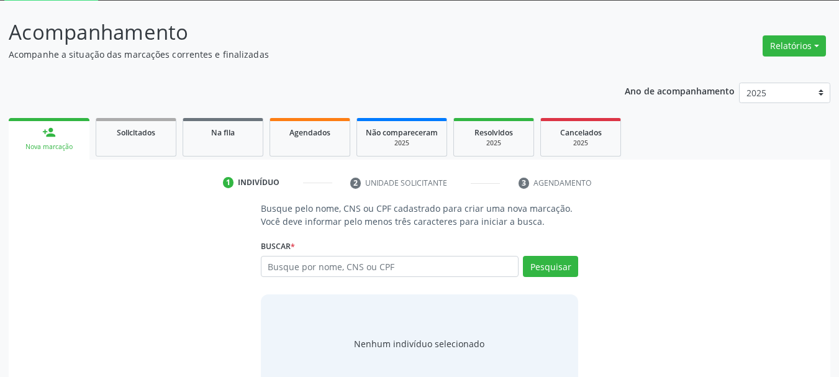
scroll to position [102, 0]
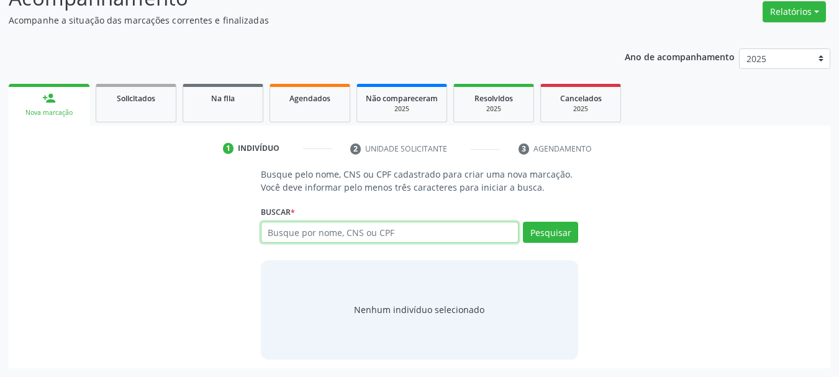
click at [314, 232] on input "text" at bounding box center [390, 232] width 258 height 21
click at [339, 235] on input "text" at bounding box center [390, 232] width 258 height 21
type input "10194476480"
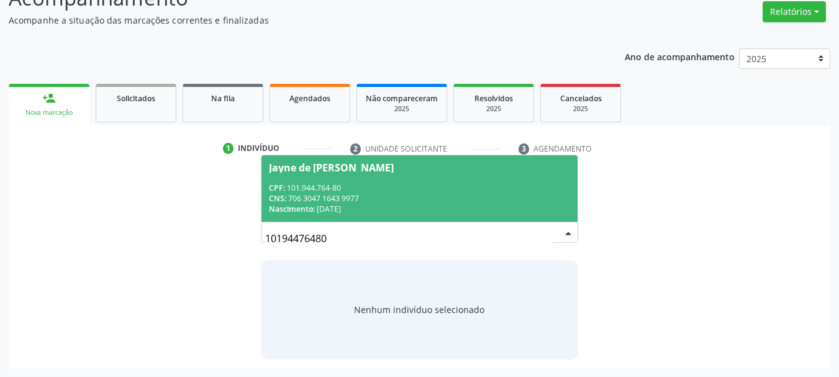
click at [440, 175] on span "Jayne de [PERSON_NAME] CPF: 101.944.764-80 CNS: 706 3047 1643 9977 Nascimento: …" at bounding box center [420, 188] width 317 height 66
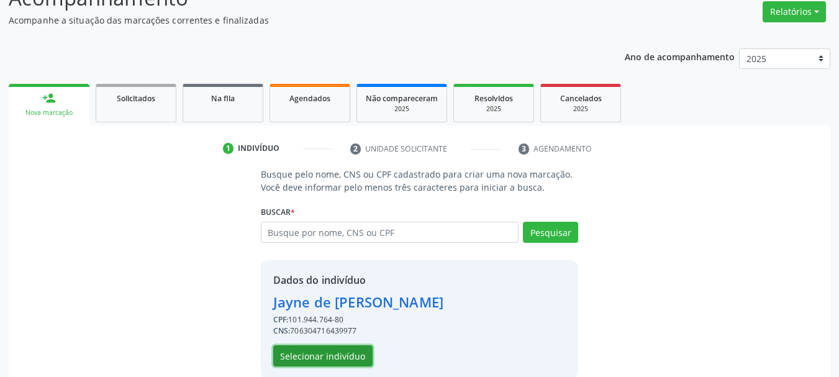
click at [360, 350] on button "Selecionar indivíduo" at bounding box center [322, 355] width 99 height 21
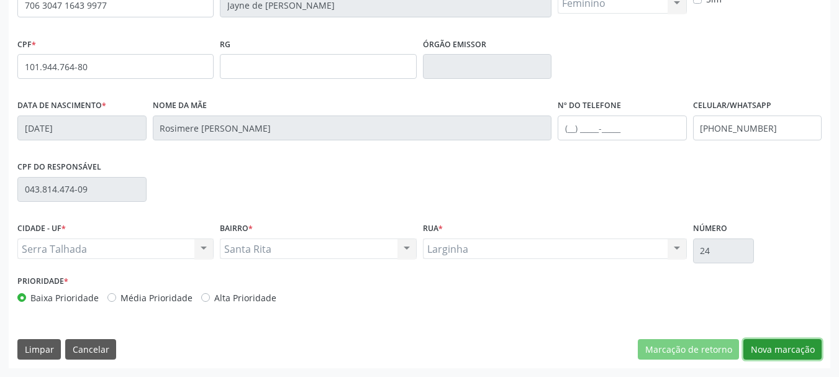
click at [787, 350] on button "Nova marcação" at bounding box center [783, 349] width 78 height 21
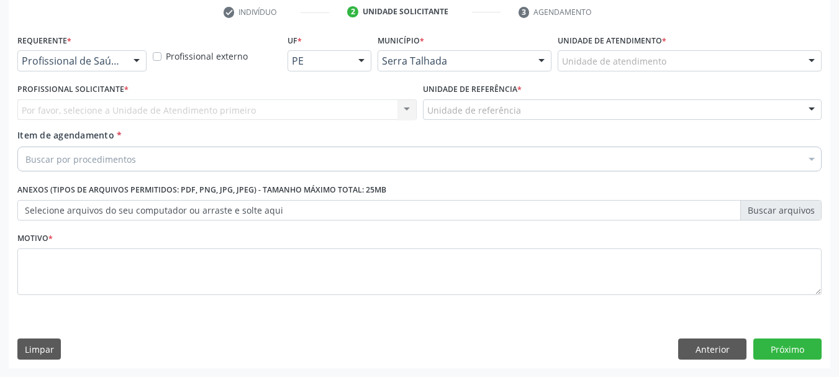
click at [86, 70] on div "Profissional de Saúde" at bounding box center [81, 60] width 129 height 21
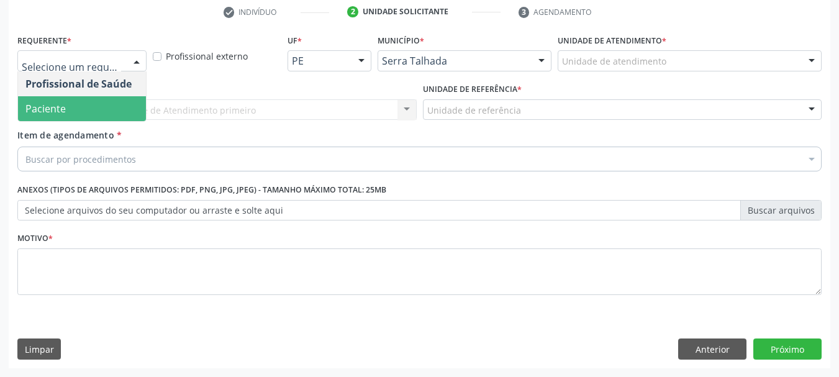
click at [84, 99] on span "Paciente" at bounding box center [82, 108] width 128 height 25
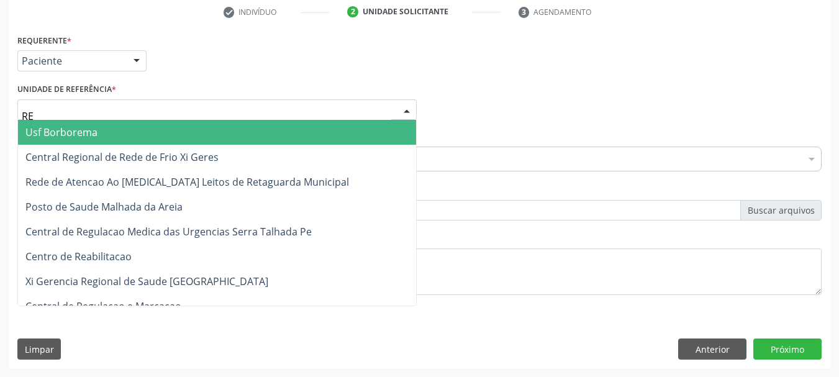
type input "REA"
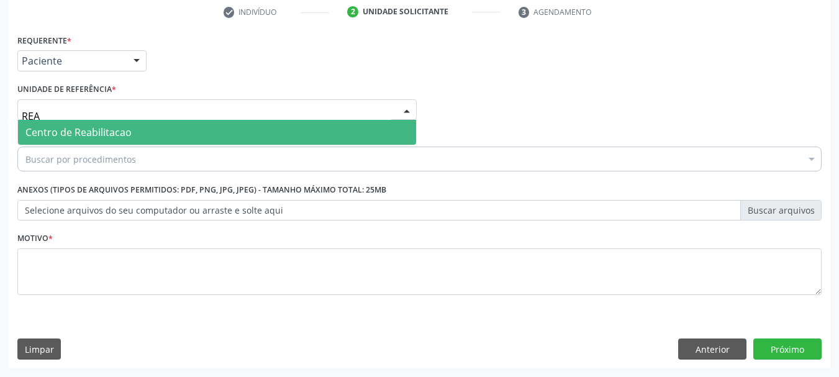
click at [86, 137] on span "Centro de Reabilitacao" at bounding box center [78, 132] width 106 height 14
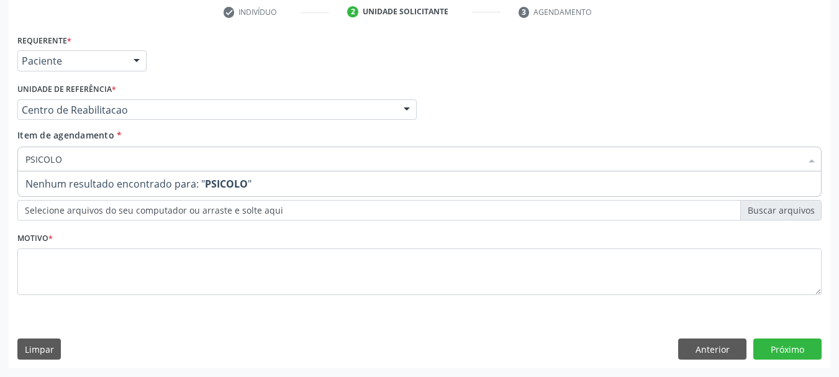
type input "PSICOL"
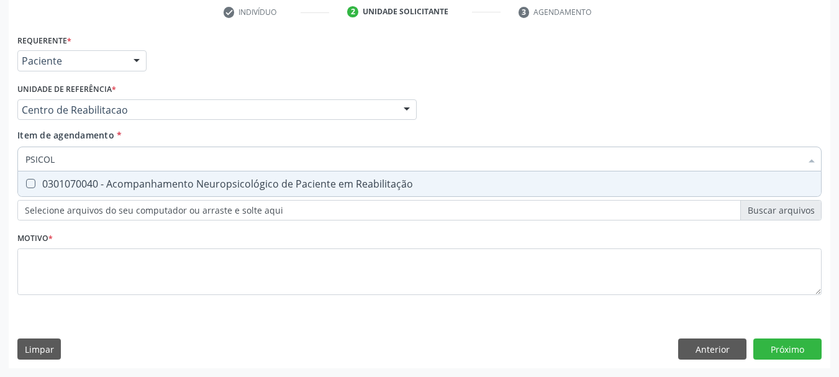
click at [99, 191] on span "0301070040 - Acompanhamento Neuropsicológico de Paciente em Reabilitação" at bounding box center [419, 183] width 803 height 25
checkbox Reabilitação "true"
click at [116, 237] on div "Requerente * Paciente Profissional de Saúde Paciente Nenhum resultado encontrad…" at bounding box center [419, 171] width 804 height 281
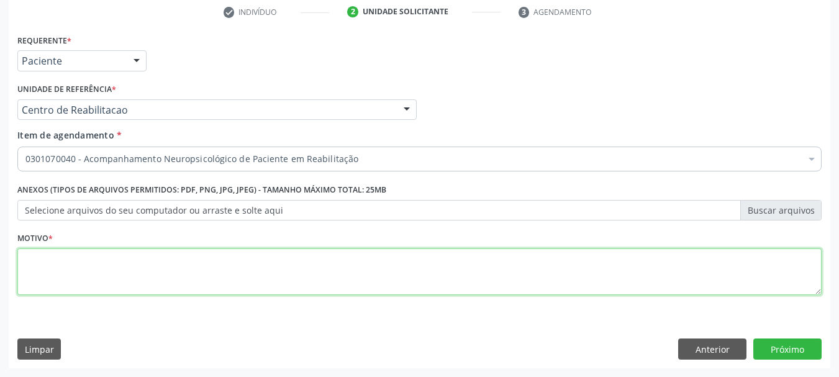
click at [116, 266] on textarea at bounding box center [419, 271] width 804 height 47
type textarea "."
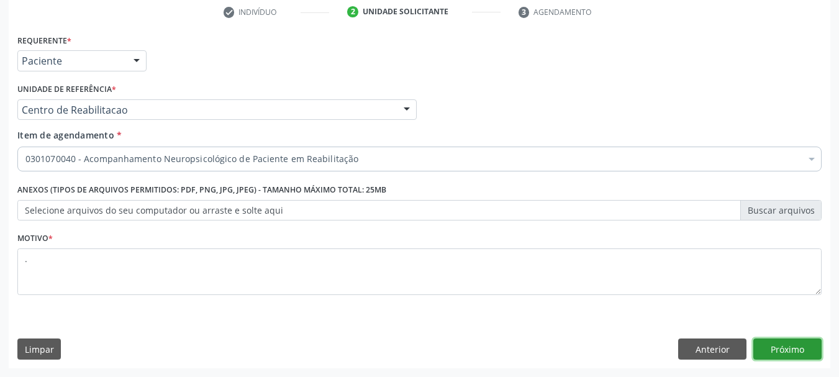
click at [776, 347] on button "Próximo" at bounding box center [787, 349] width 68 height 21
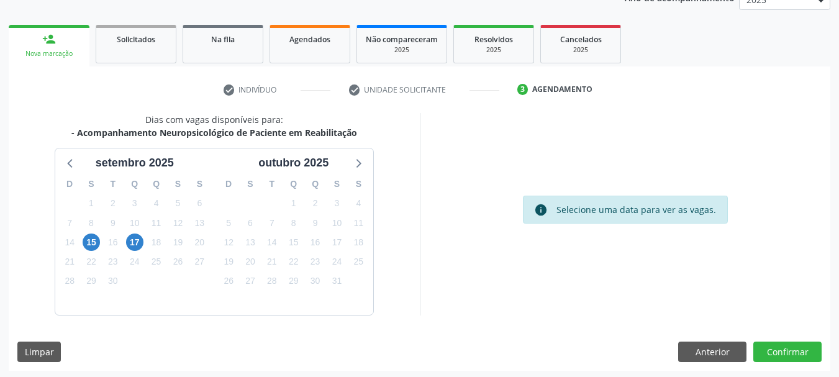
scroll to position [163, 0]
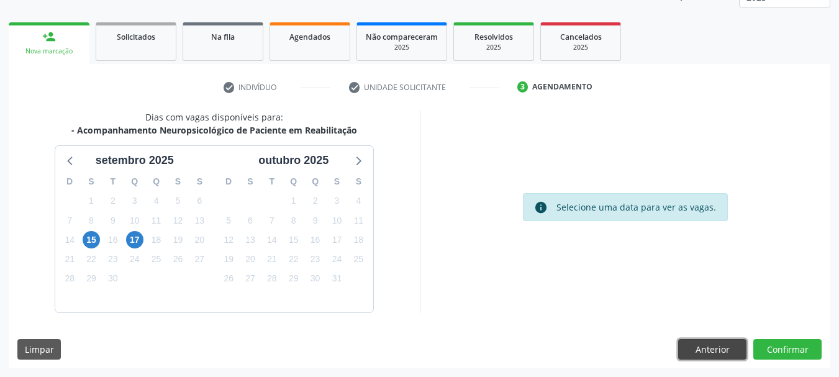
click at [703, 358] on button "Anterior" at bounding box center [712, 349] width 68 height 21
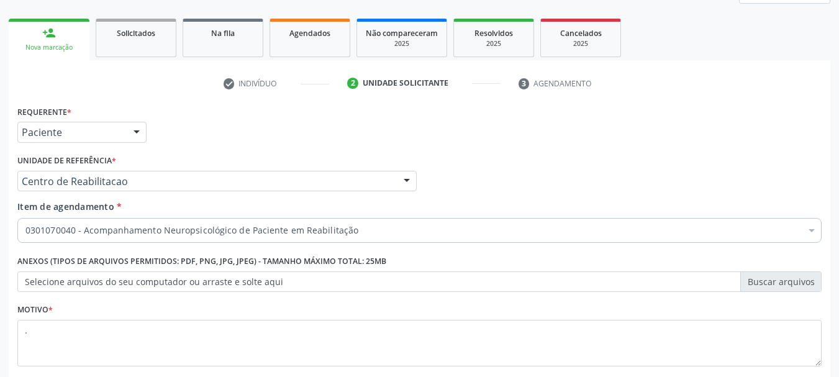
scroll to position [239, 0]
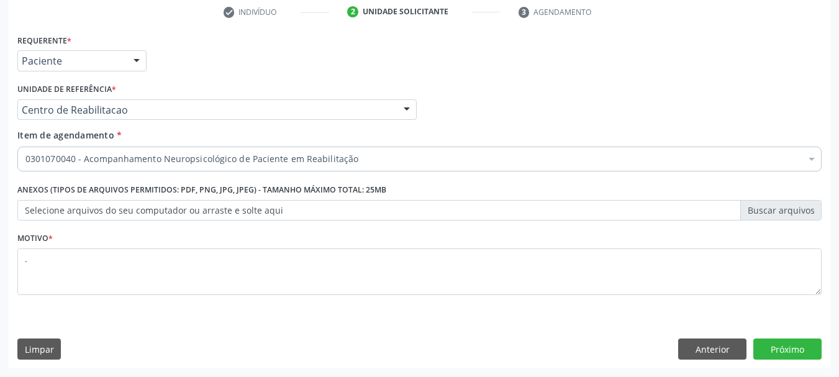
click at [711, 360] on div "Requerente * Paciente Profissional de Saúde Paciente Nenhum resultado encontrad…" at bounding box center [420, 199] width 822 height 337
click at [706, 348] on button "Anterior" at bounding box center [712, 349] width 68 height 21
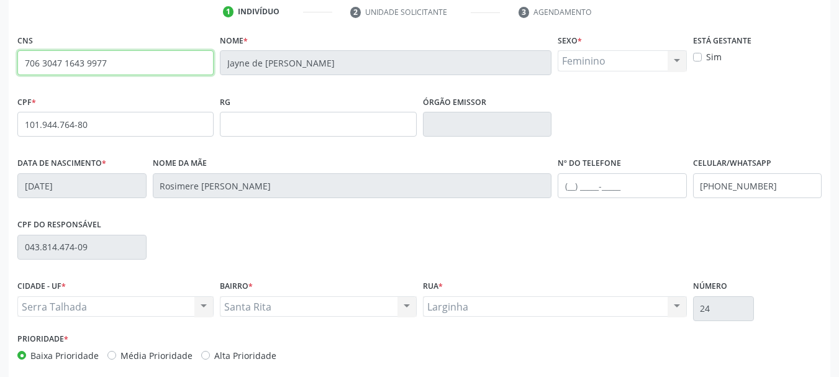
click at [81, 73] on input "706 3047 1643 9977" at bounding box center [115, 62] width 196 height 25
click at [81, 68] on input "706 3047 1643 9977" at bounding box center [115, 62] width 196 height 25
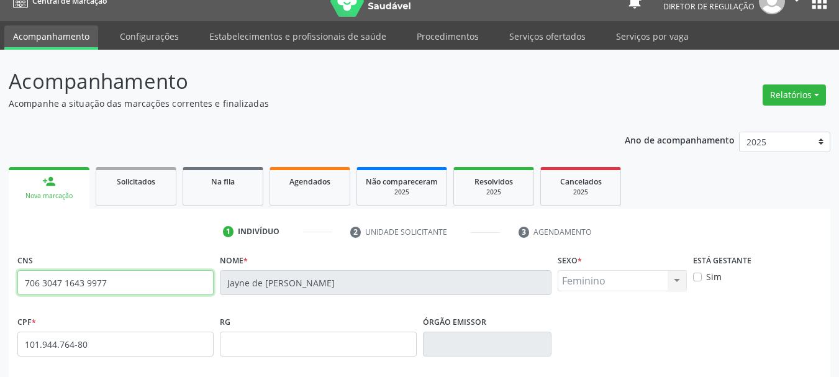
scroll to position [0, 0]
